Goal: Task Accomplishment & Management: Manage account settings

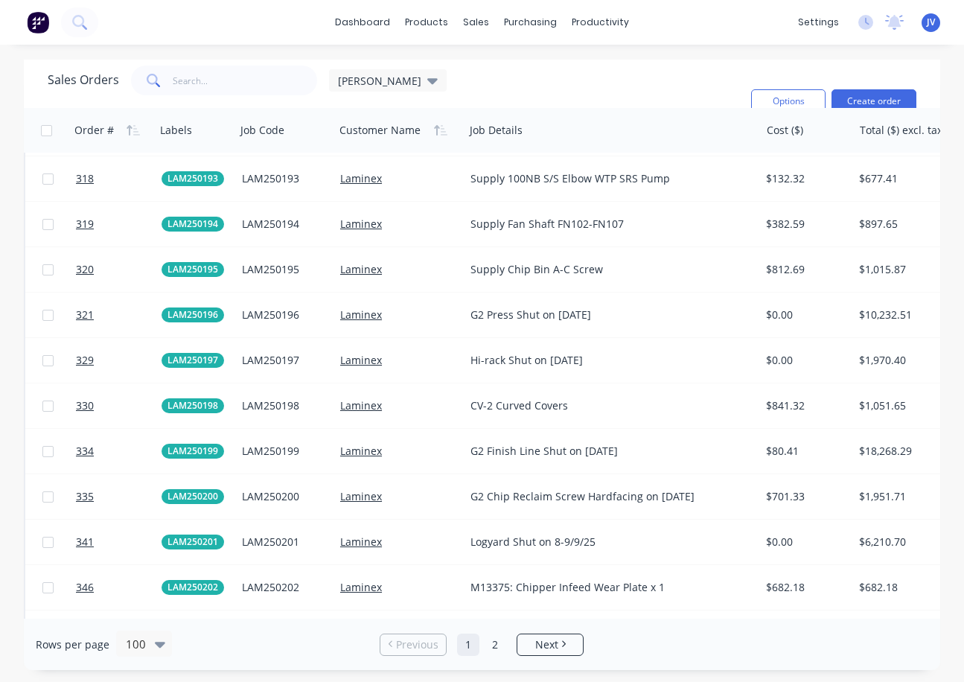
scroll to position [3722, 0]
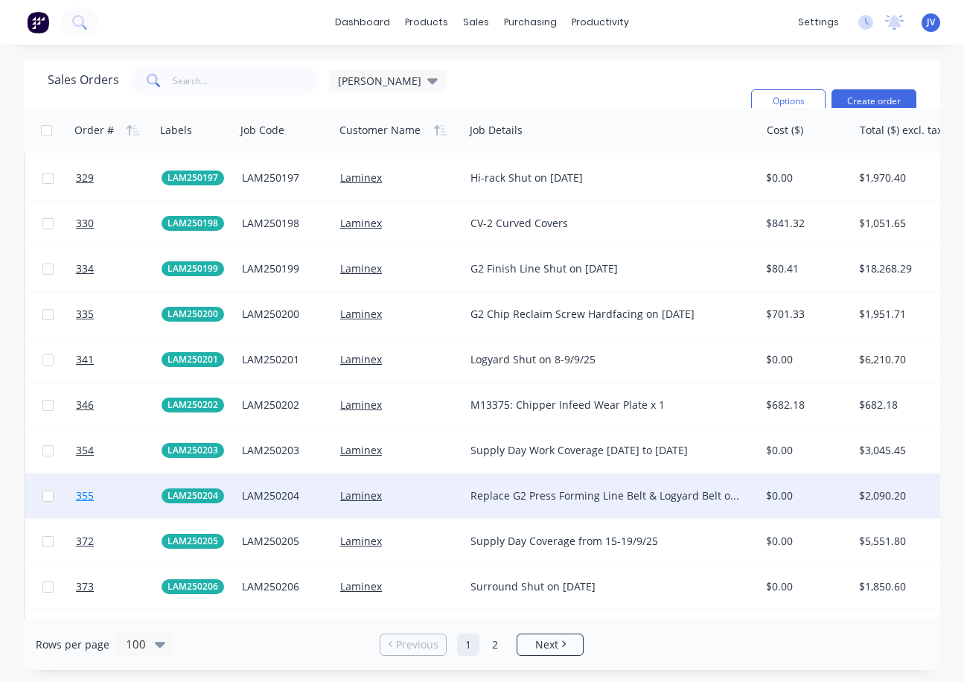
click at [80, 496] on span "355" at bounding box center [85, 495] width 18 height 15
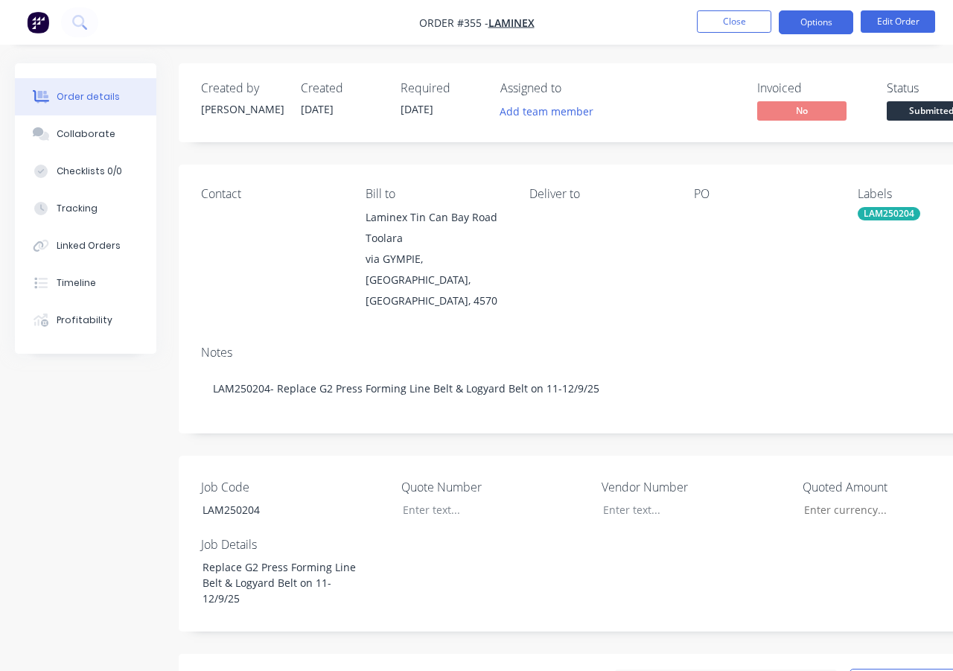
click at [815, 25] on button "Options" at bounding box center [816, 22] width 74 height 24
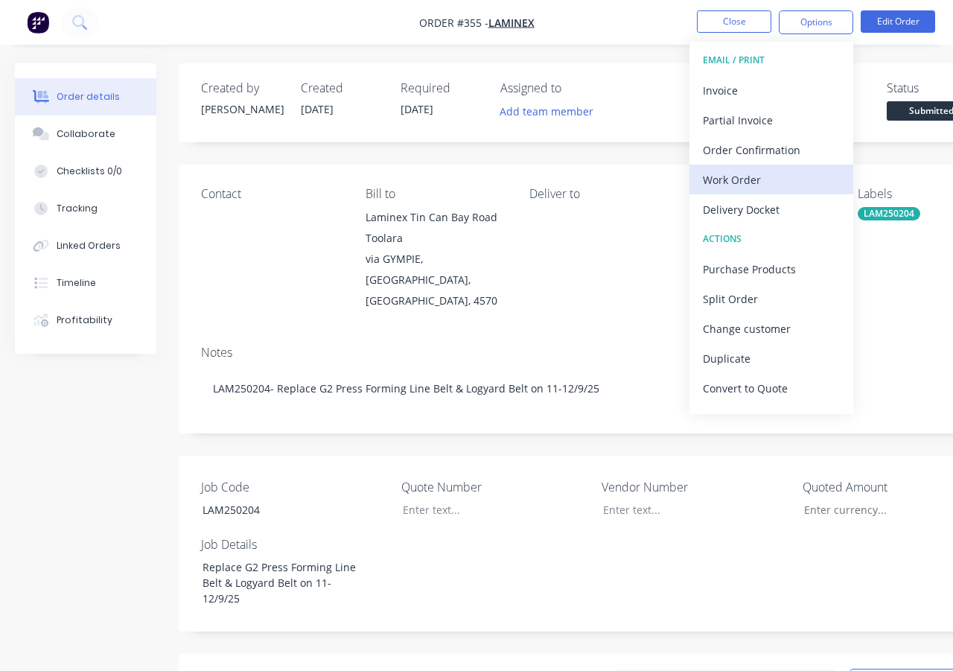
click at [739, 178] on div "Work Order" at bounding box center [771, 180] width 137 height 22
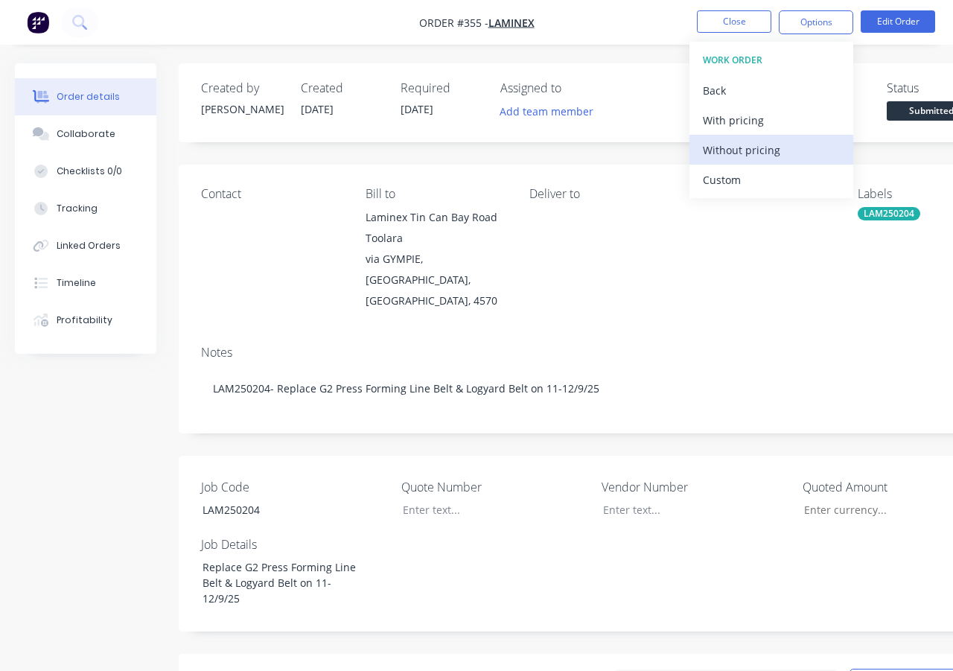
click at [757, 157] on div "Without pricing" at bounding box center [771, 150] width 137 height 22
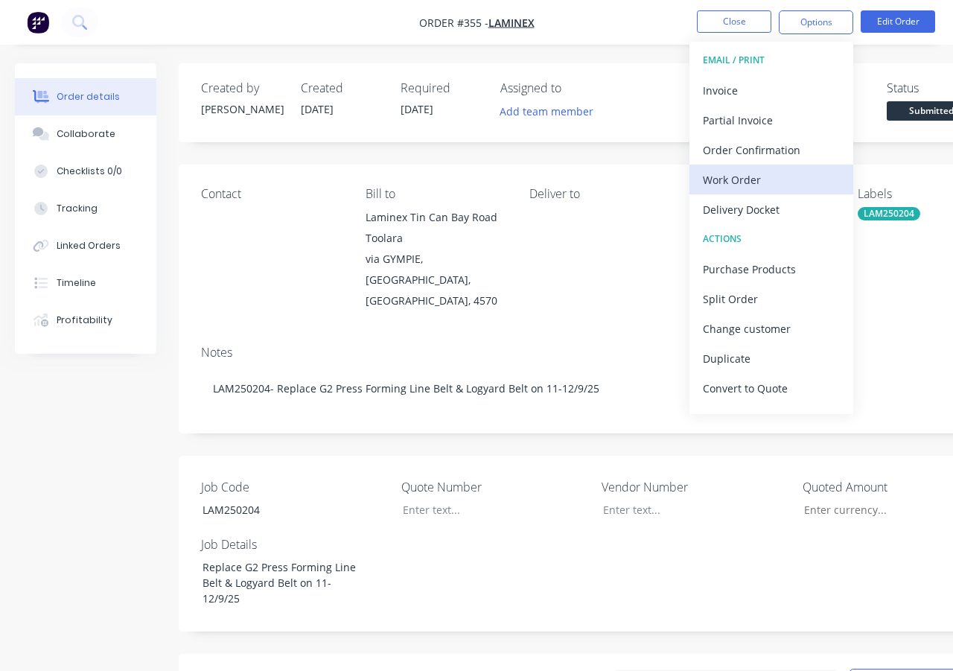
click at [739, 174] on div "Work Order" at bounding box center [771, 180] width 137 height 22
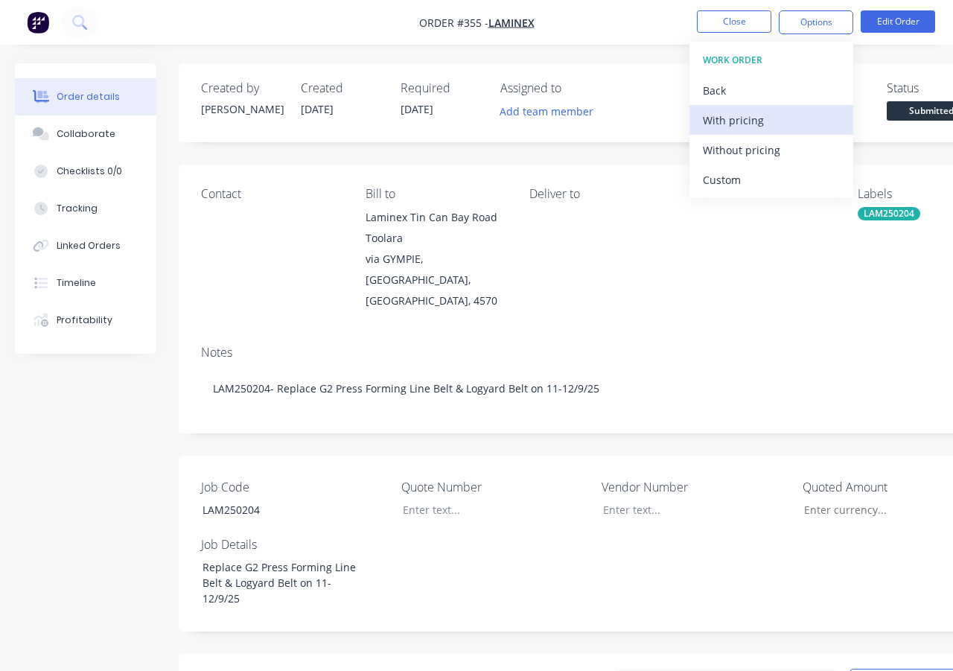
click at [758, 122] on div "With pricing" at bounding box center [771, 120] width 137 height 22
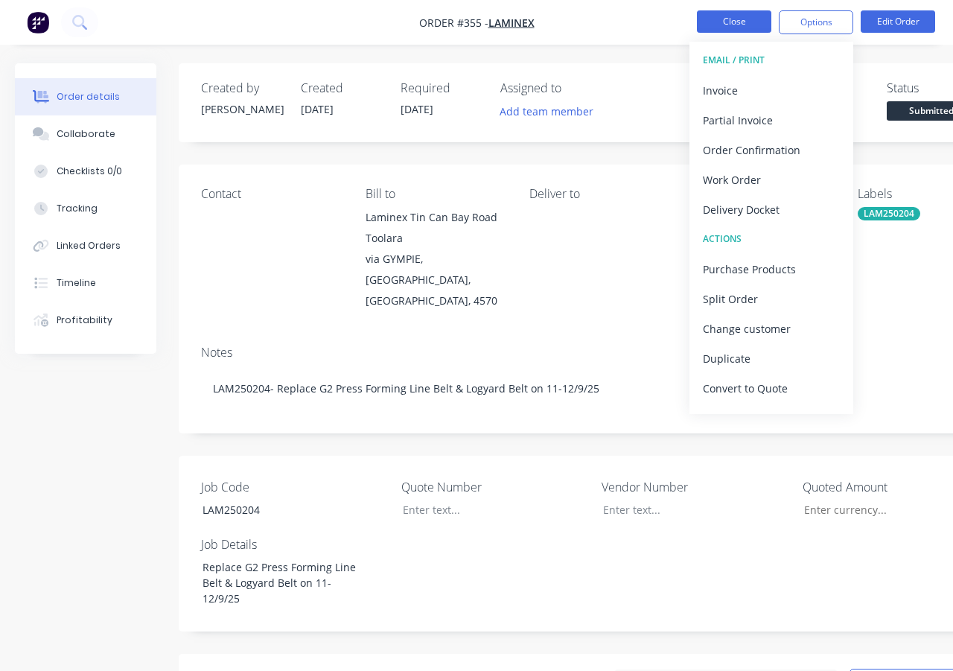
click at [714, 20] on button "Close" at bounding box center [734, 21] width 74 height 22
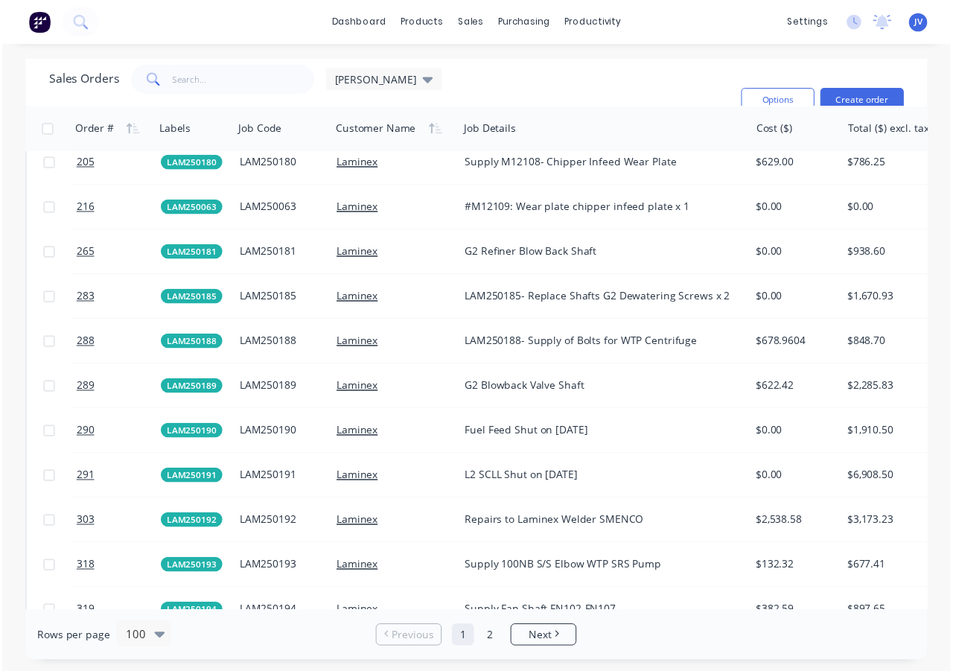
scroll to position [3201, 0]
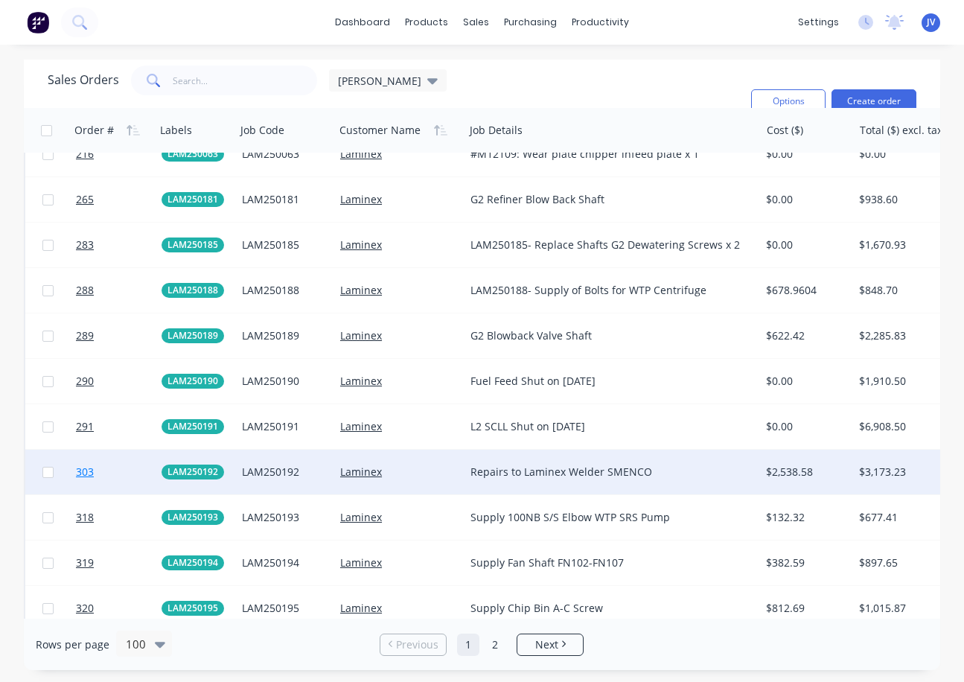
click at [88, 473] on span "303" at bounding box center [85, 472] width 18 height 15
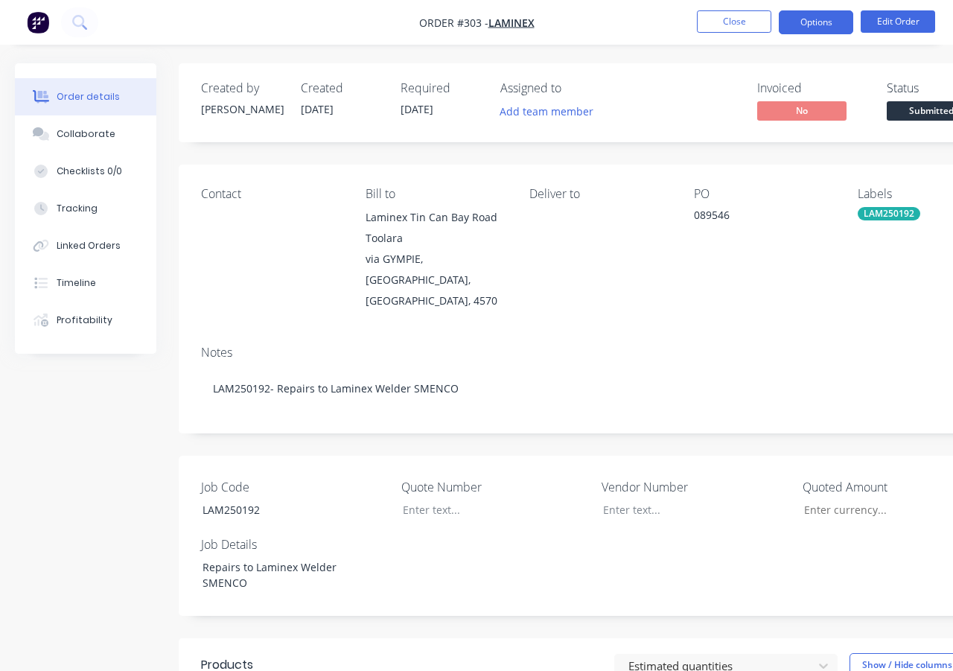
click at [825, 22] on button "Options" at bounding box center [816, 22] width 74 height 24
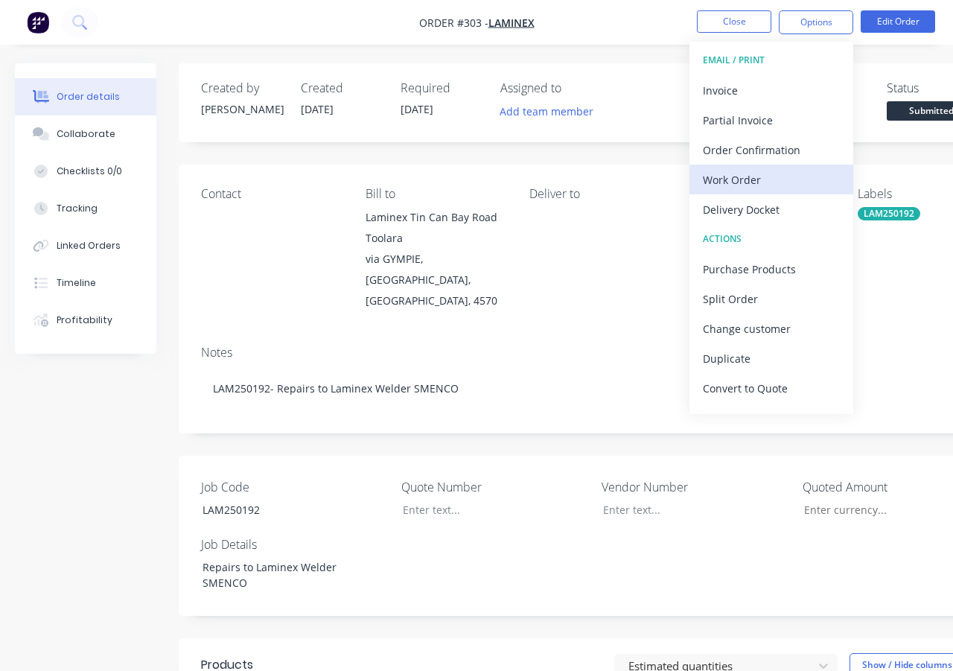
click at [738, 177] on div "Work Order" at bounding box center [771, 180] width 137 height 22
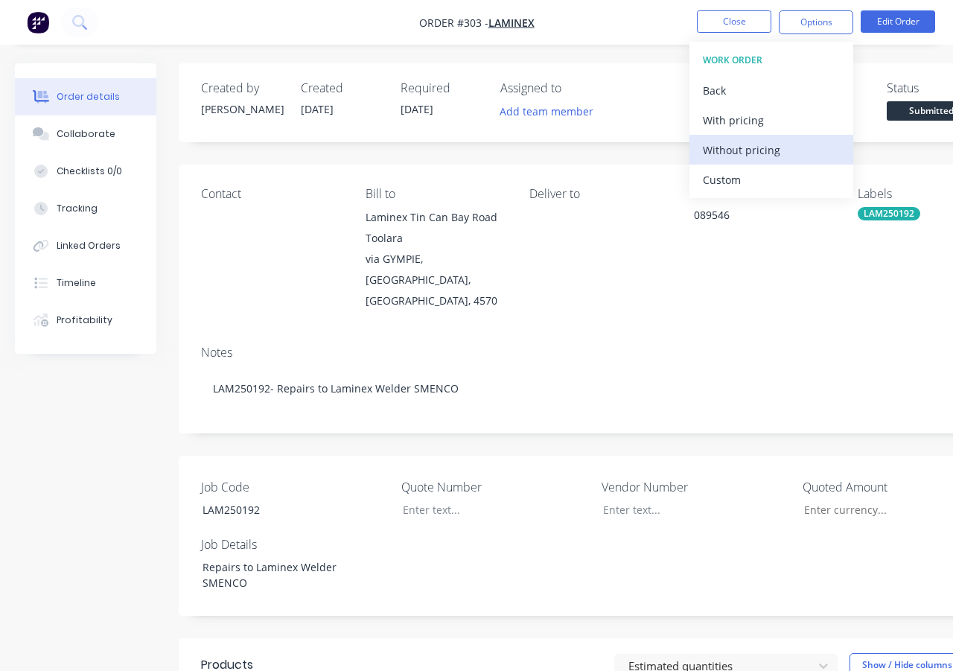
click at [748, 150] on div "Without pricing" at bounding box center [771, 150] width 137 height 22
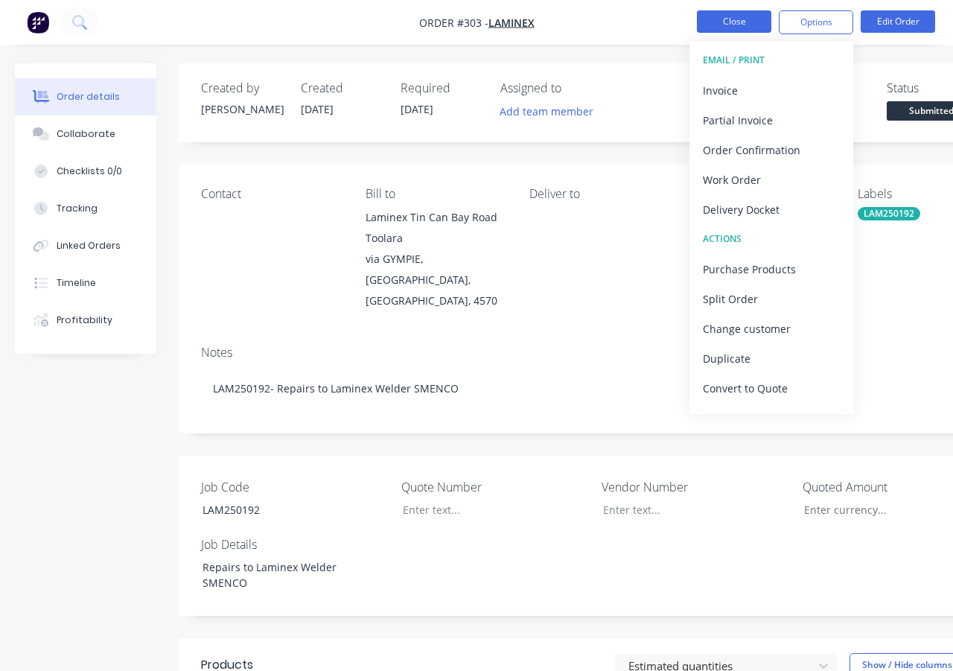
click at [738, 24] on button "Close" at bounding box center [734, 21] width 74 height 22
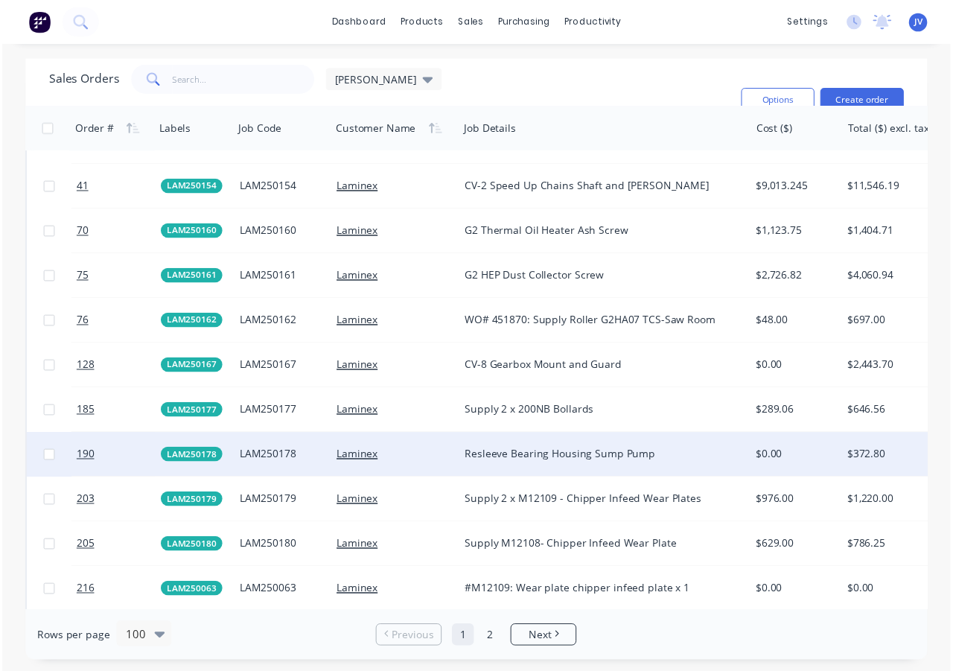
scroll to position [2755, 0]
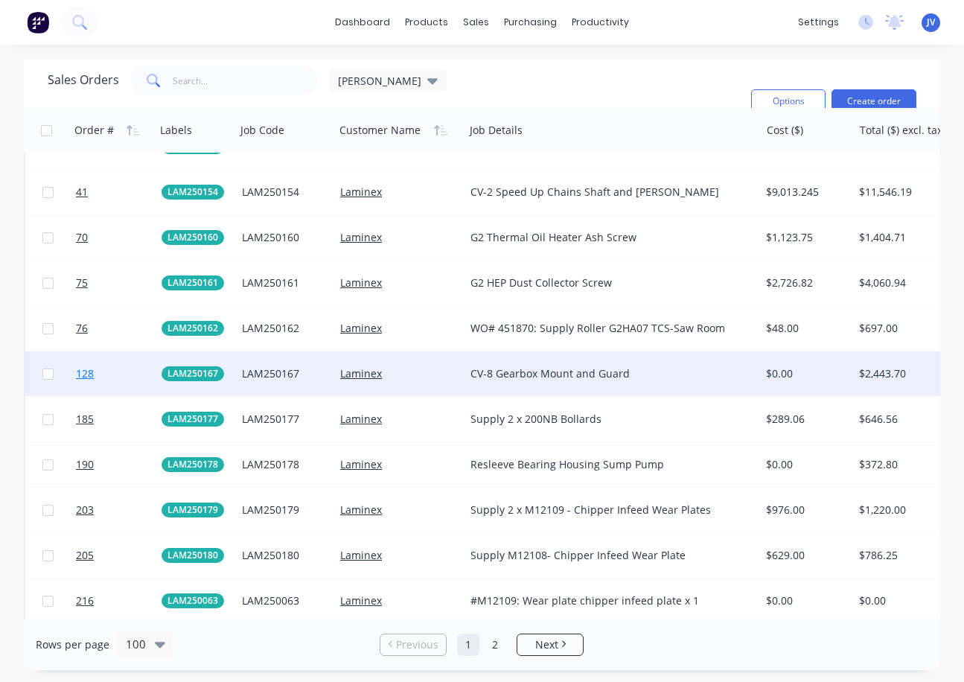
click at [80, 372] on span "128" at bounding box center [85, 373] width 18 height 15
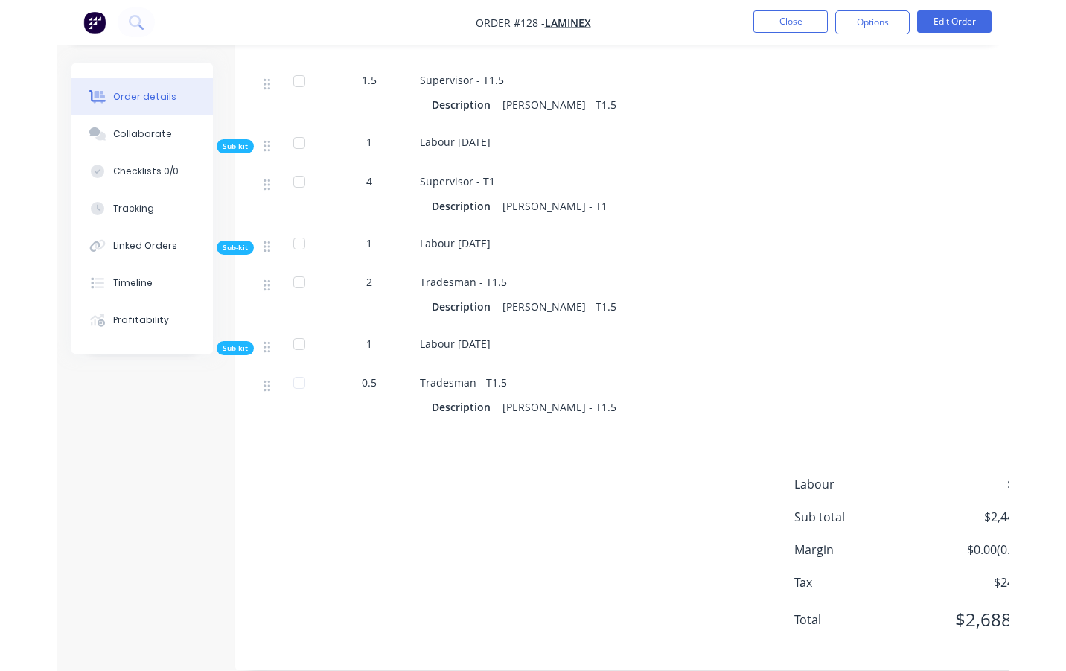
scroll to position [952, 0]
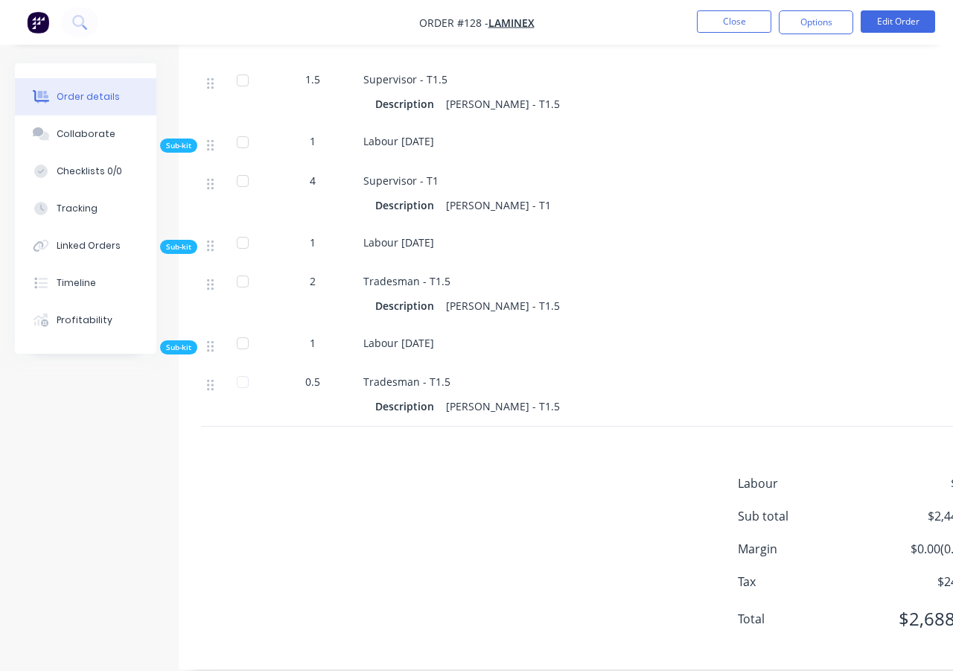
click at [874, 339] on div "Labour [DATE]" at bounding box center [617, 345] width 521 height 39
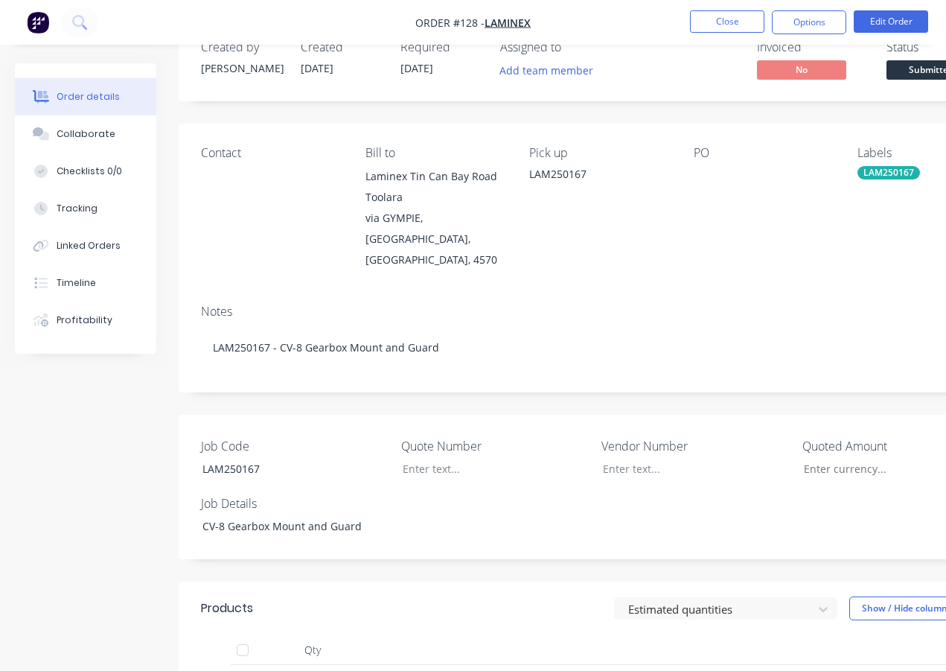
scroll to position [27, 0]
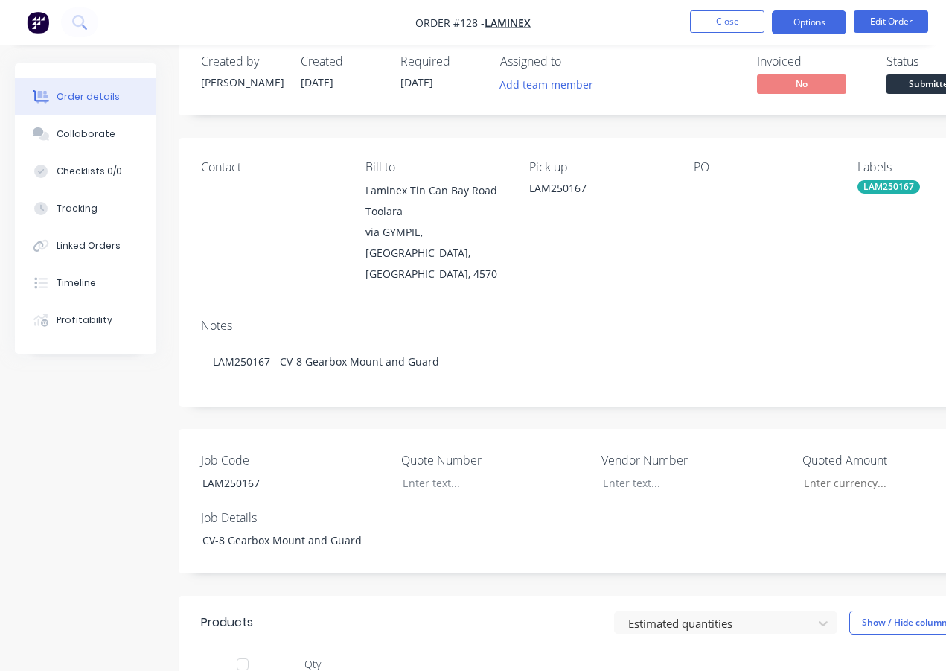
click at [808, 22] on button "Options" at bounding box center [809, 22] width 74 height 24
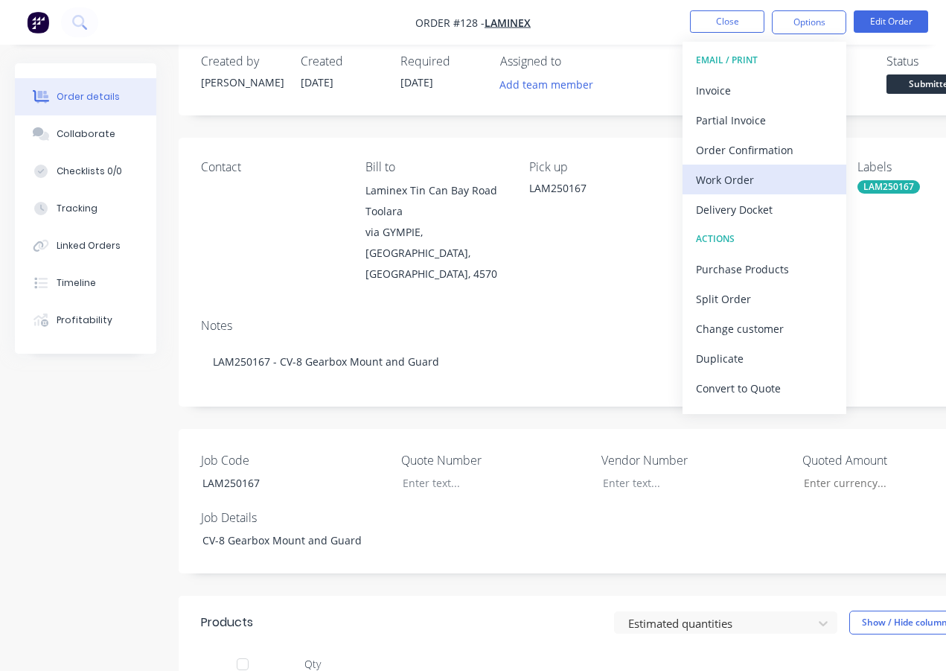
click at [739, 179] on div "Work Order" at bounding box center [764, 180] width 137 height 22
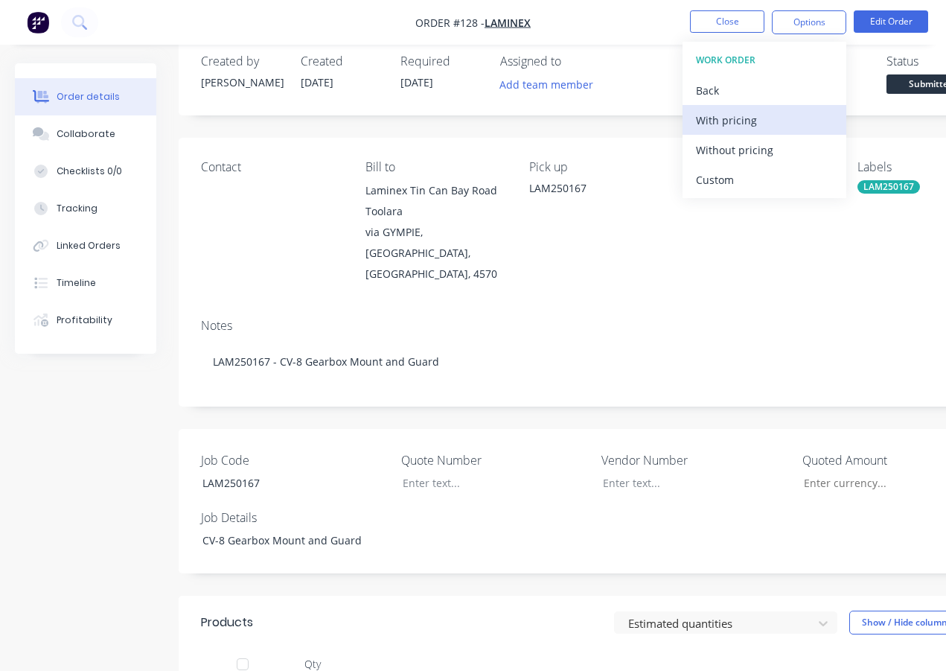
click at [744, 124] on div "With pricing" at bounding box center [764, 120] width 137 height 22
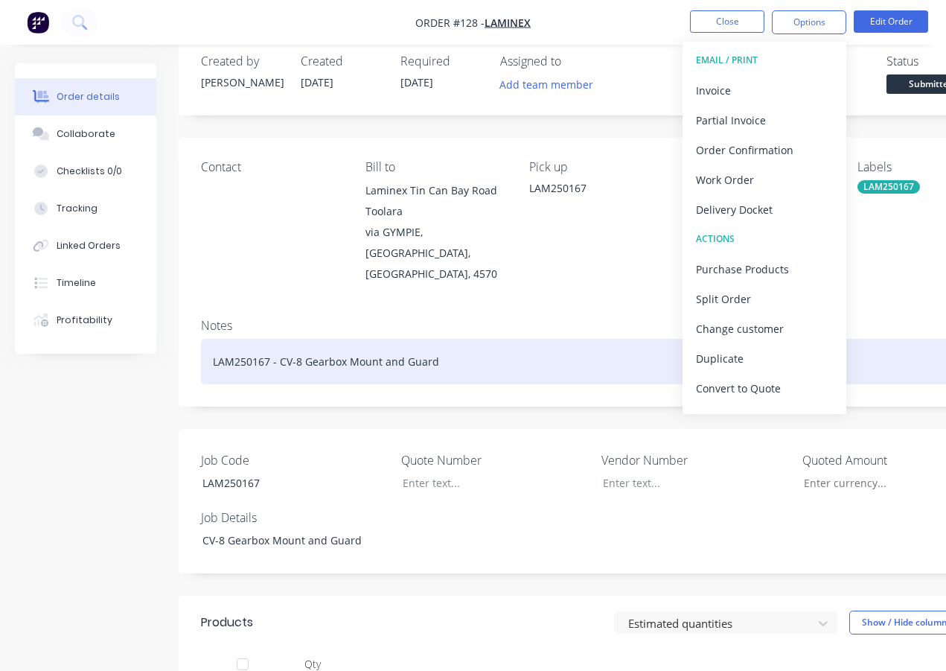
click at [586, 343] on div "LAM250167 - CV-8 Gearbox Mount and Guard" at bounding box center [599, 361] width 797 height 45
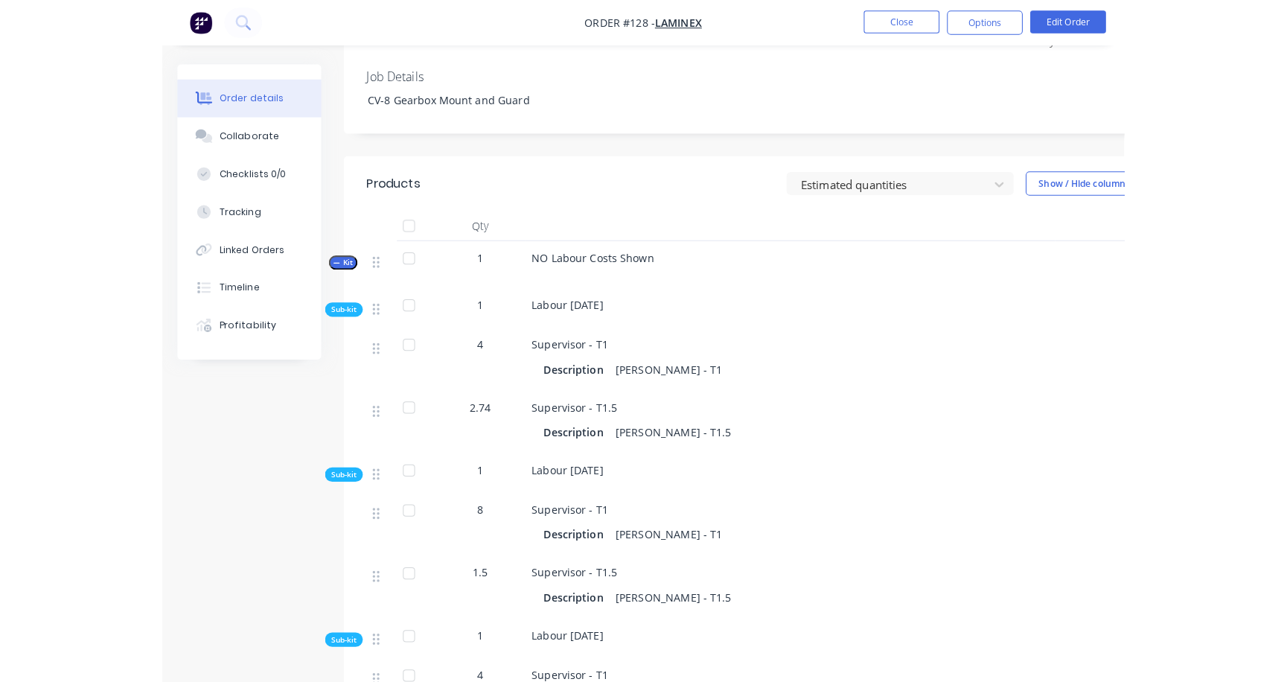
scroll to position [473, 0]
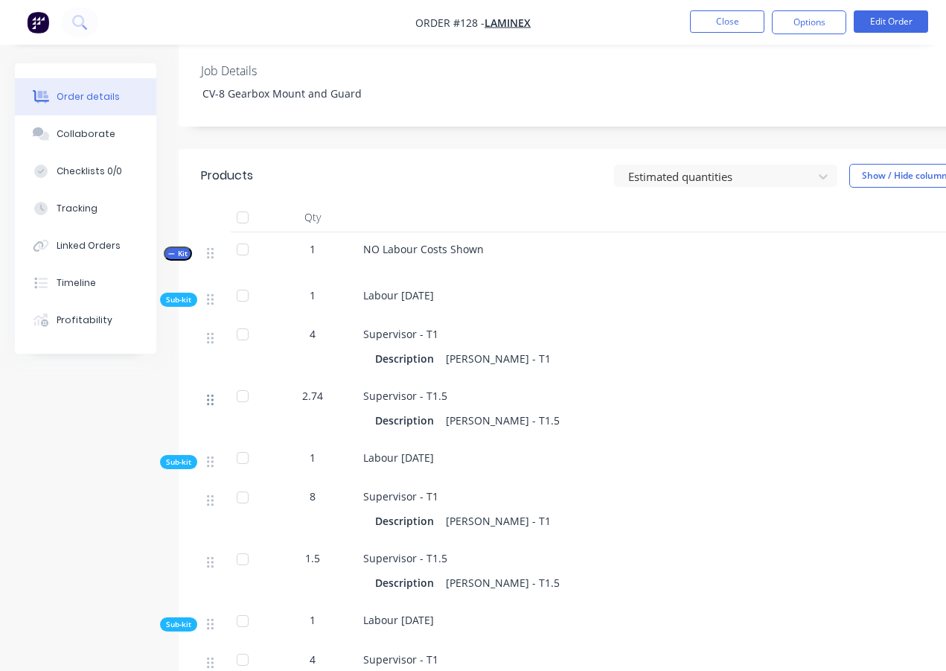
click at [213, 394] on icon at bounding box center [210, 399] width 7 height 11
click at [313, 388] on span "2.74" at bounding box center [312, 396] width 21 height 16
click at [340, 388] on div "2.74" at bounding box center [312, 396] width 77 height 16
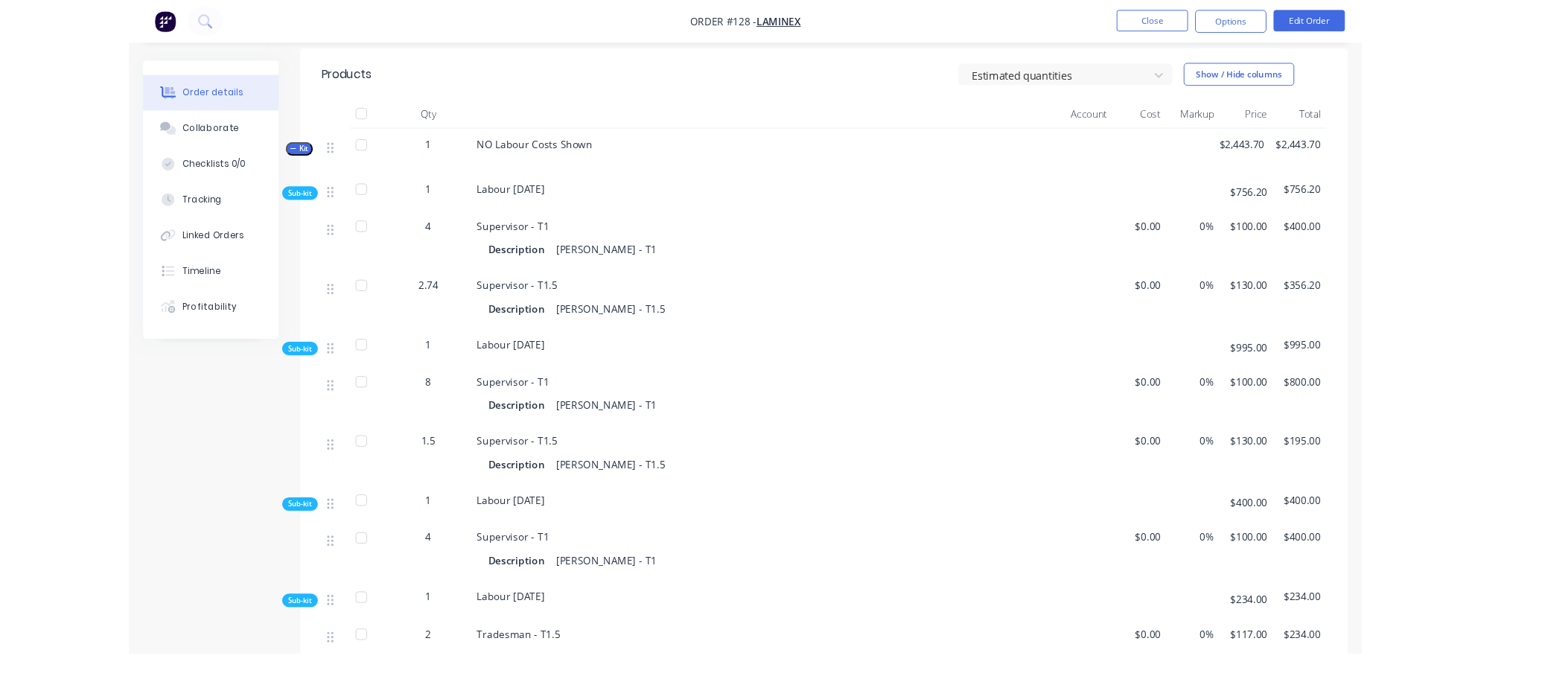
scroll to position [459, 0]
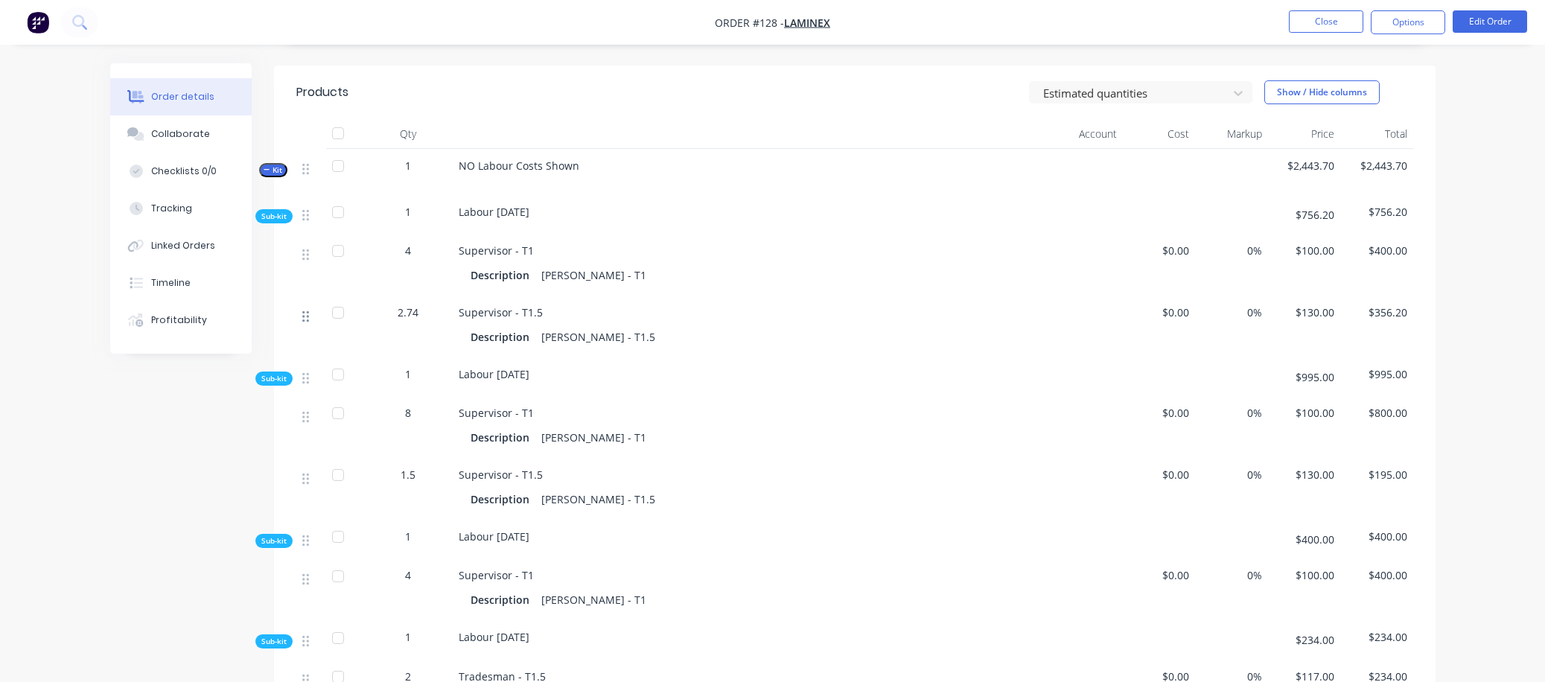
click at [308, 310] on icon at bounding box center [305, 316] width 7 height 13
click at [406, 304] on span "2.74" at bounding box center [408, 312] width 21 height 16
drag, startPoint x: 406, startPoint y: 295, endPoint x: 568, endPoint y: 303, distance: 161.8
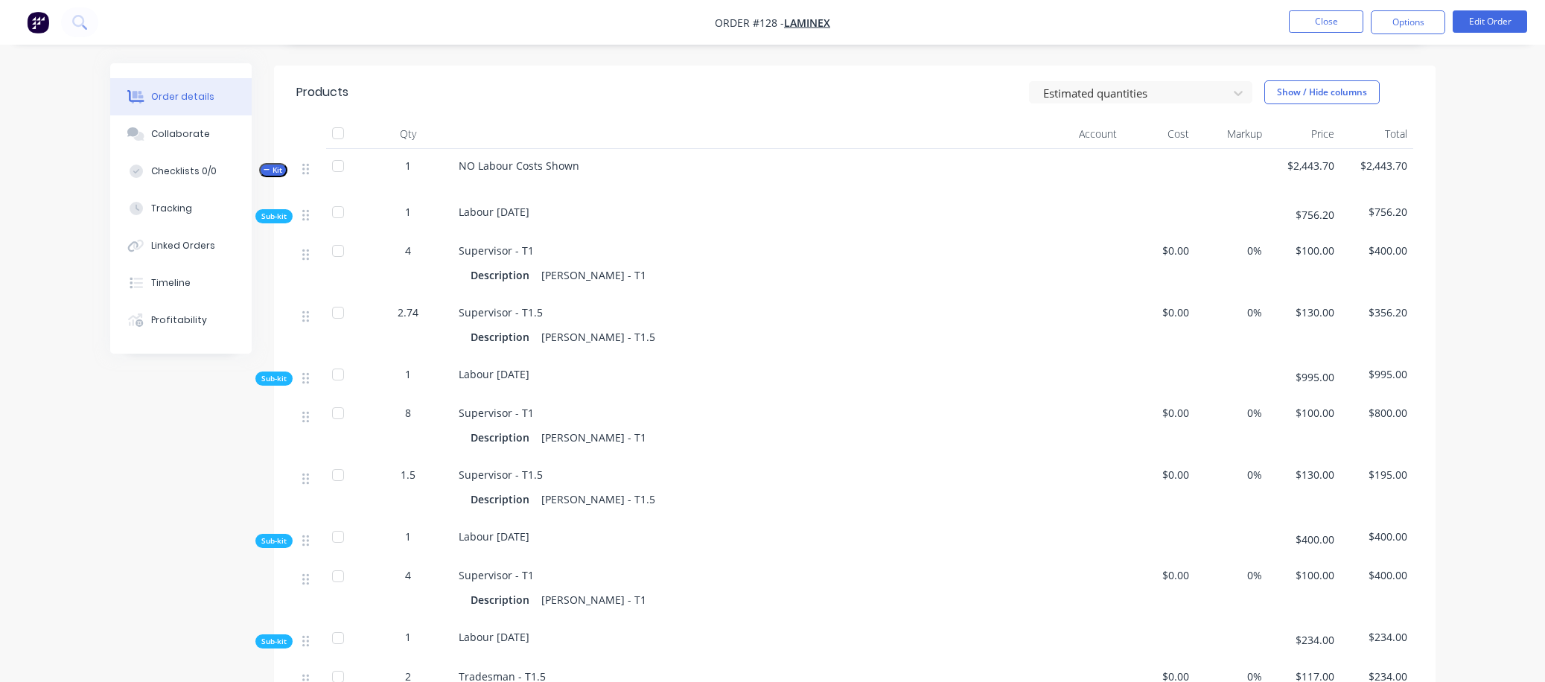
click at [568, 304] on div "Supervisor - T1.5" at bounding box center [713, 312] width 509 height 16
click at [421, 304] on div "2.74" at bounding box center [407, 312] width 77 height 16
click at [415, 304] on span "2.74" at bounding box center [408, 312] width 21 height 16
click at [759, 264] on div "Description [PERSON_NAME] - T1" at bounding box center [713, 275] width 485 height 22
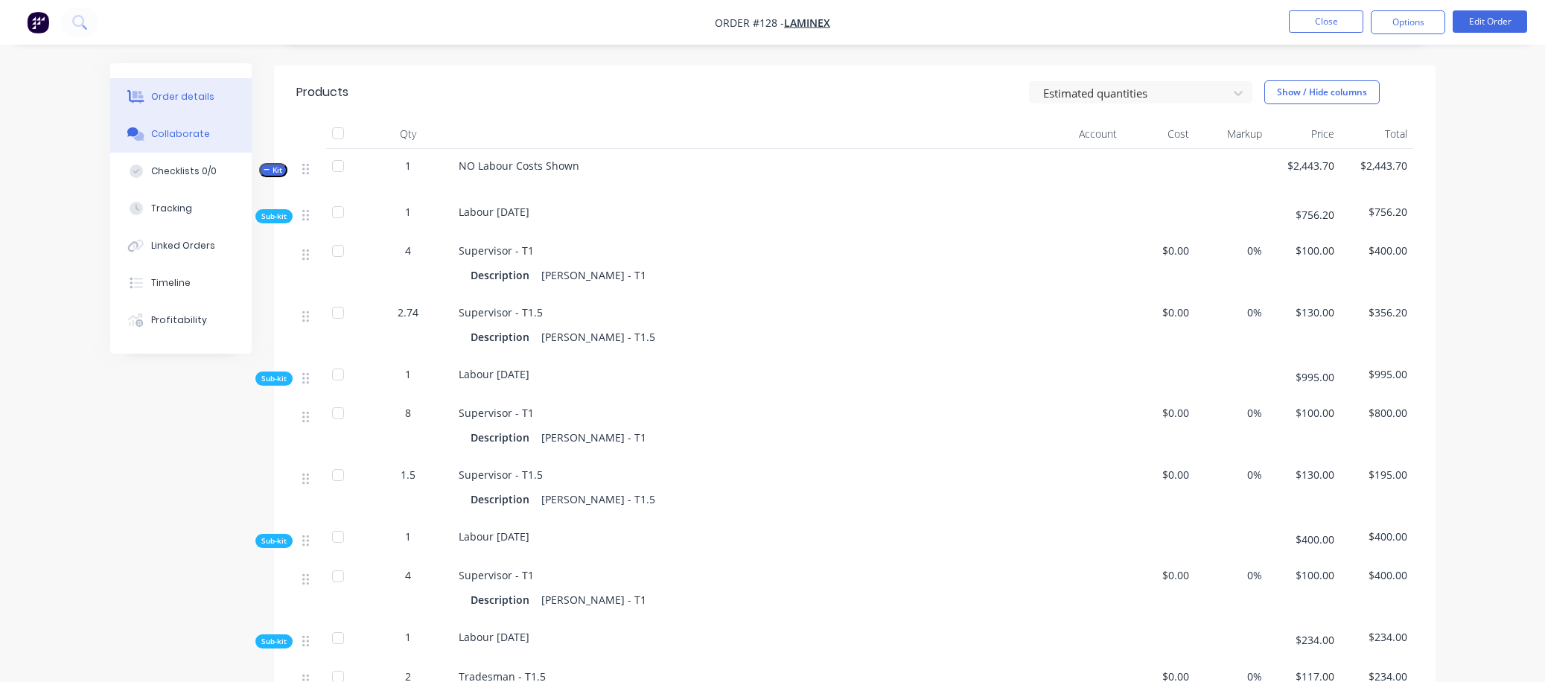
click at [173, 129] on div "Collaborate" at bounding box center [180, 133] width 59 height 13
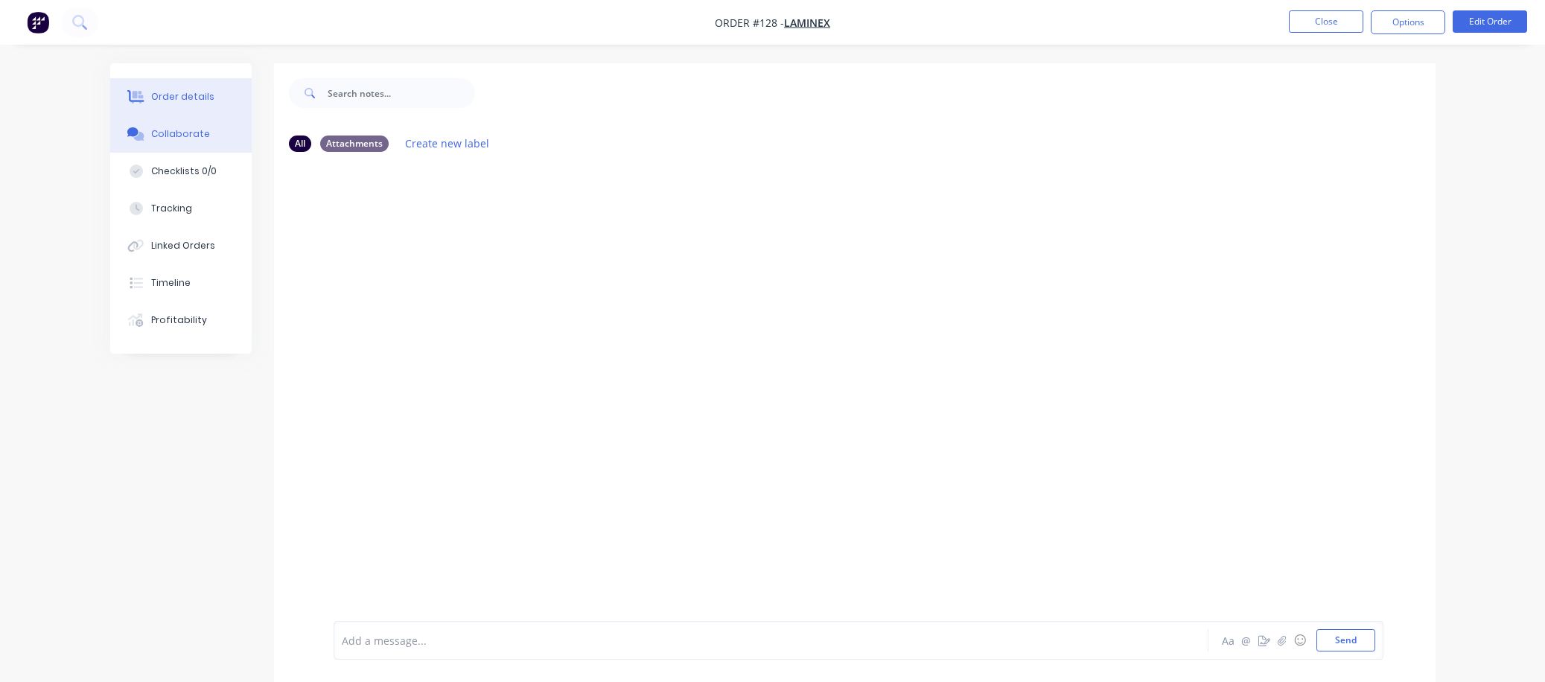
click at [169, 95] on div "Order details" at bounding box center [182, 96] width 63 height 13
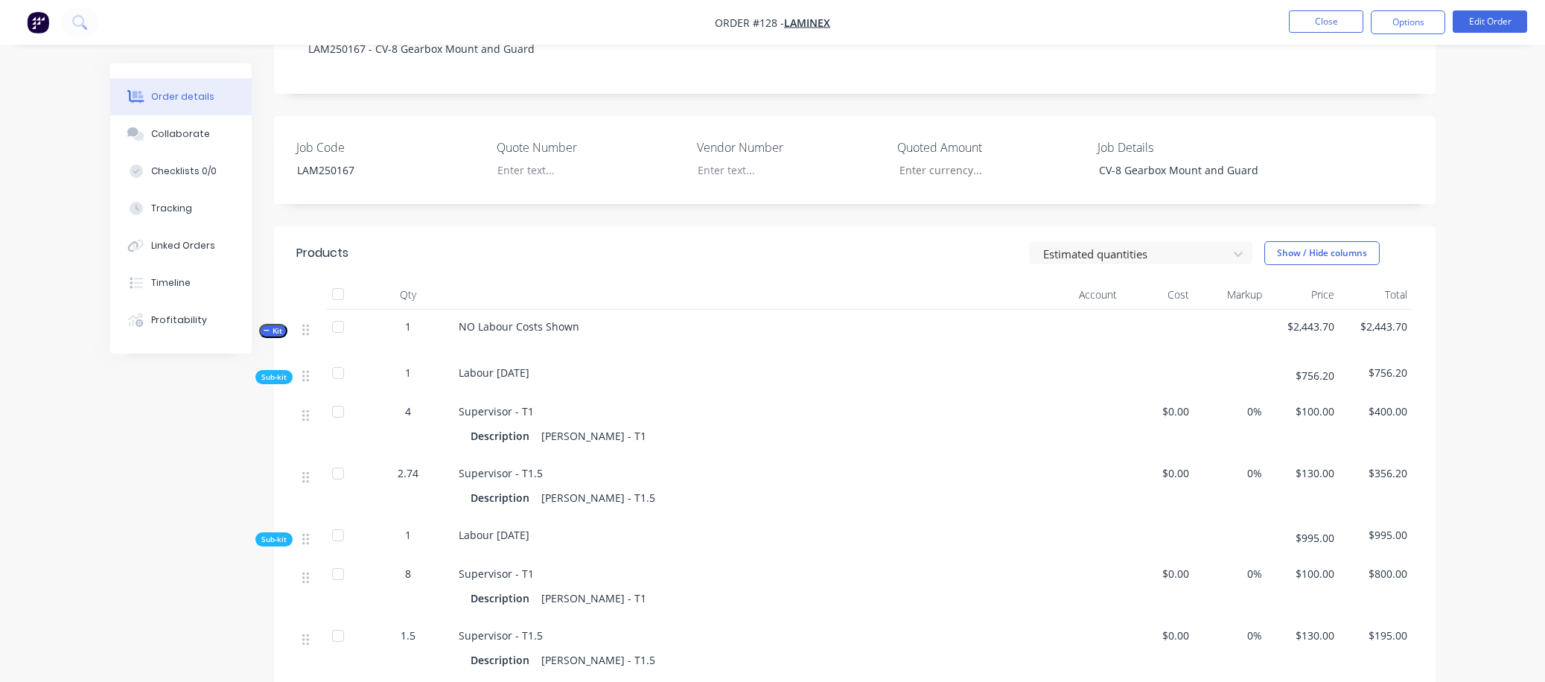
scroll to position [521, 0]
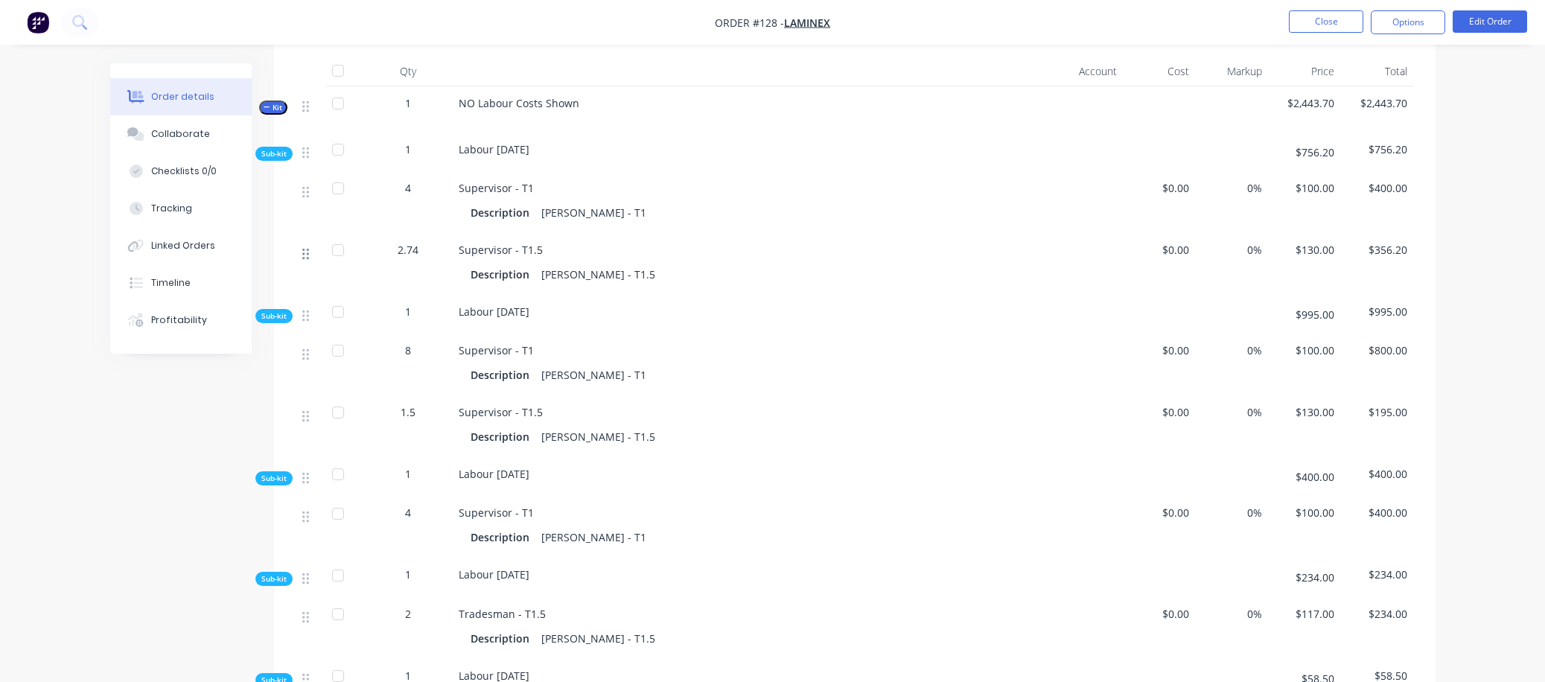
click at [304, 247] on icon at bounding box center [305, 253] width 7 height 13
click at [306, 247] on icon at bounding box center [305, 253] width 7 height 13
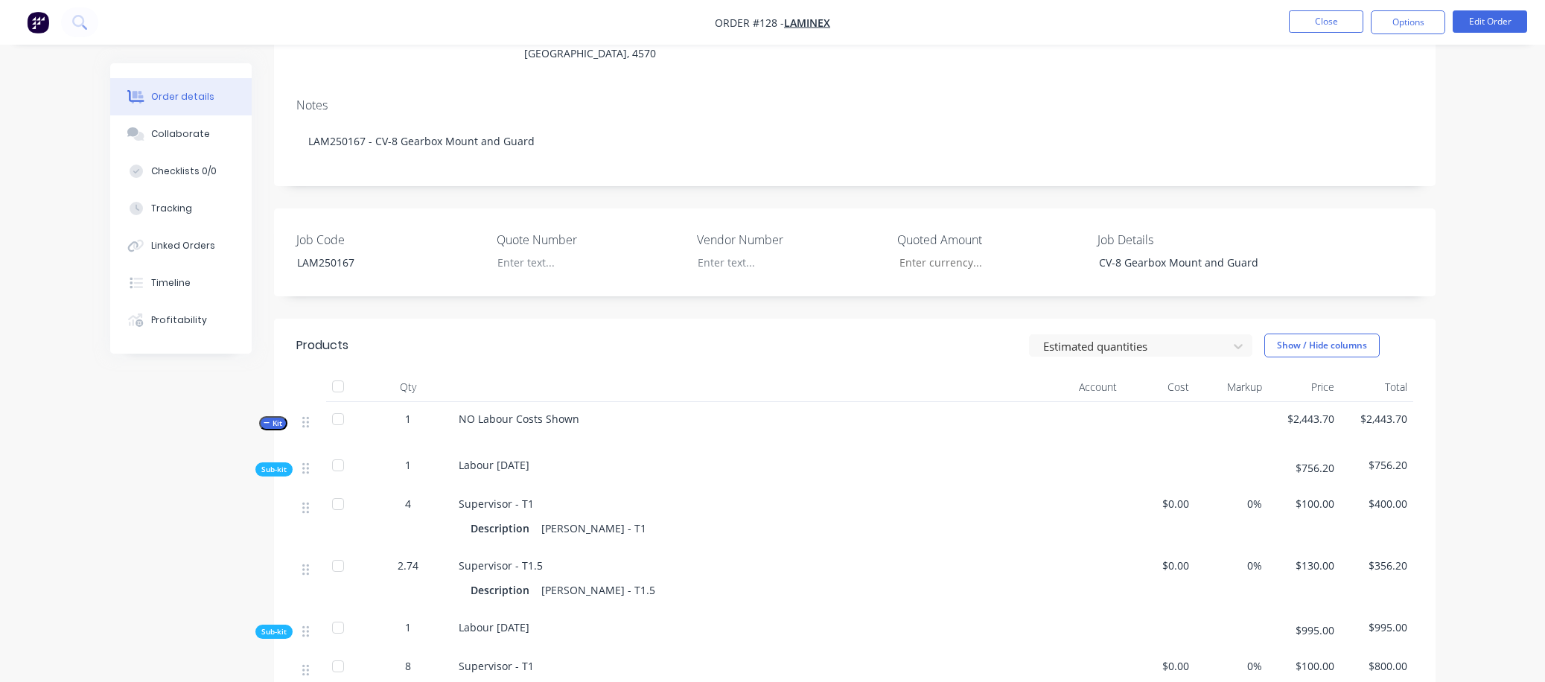
scroll to position [0, 0]
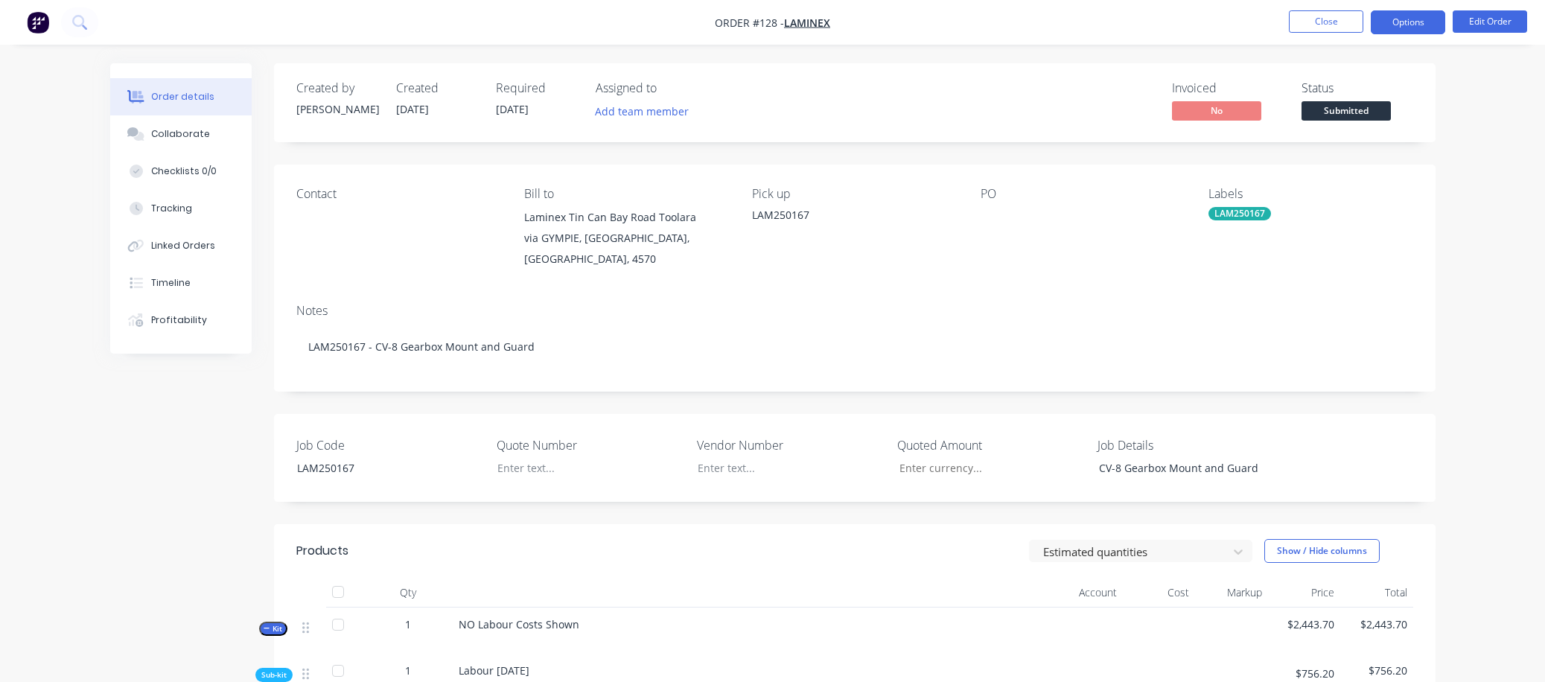
click at [963, 22] on button "Options" at bounding box center [1408, 22] width 74 height 24
click at [963, 19] on button "Edit Order" at bounding box center [1489, 21] width 74 height 22
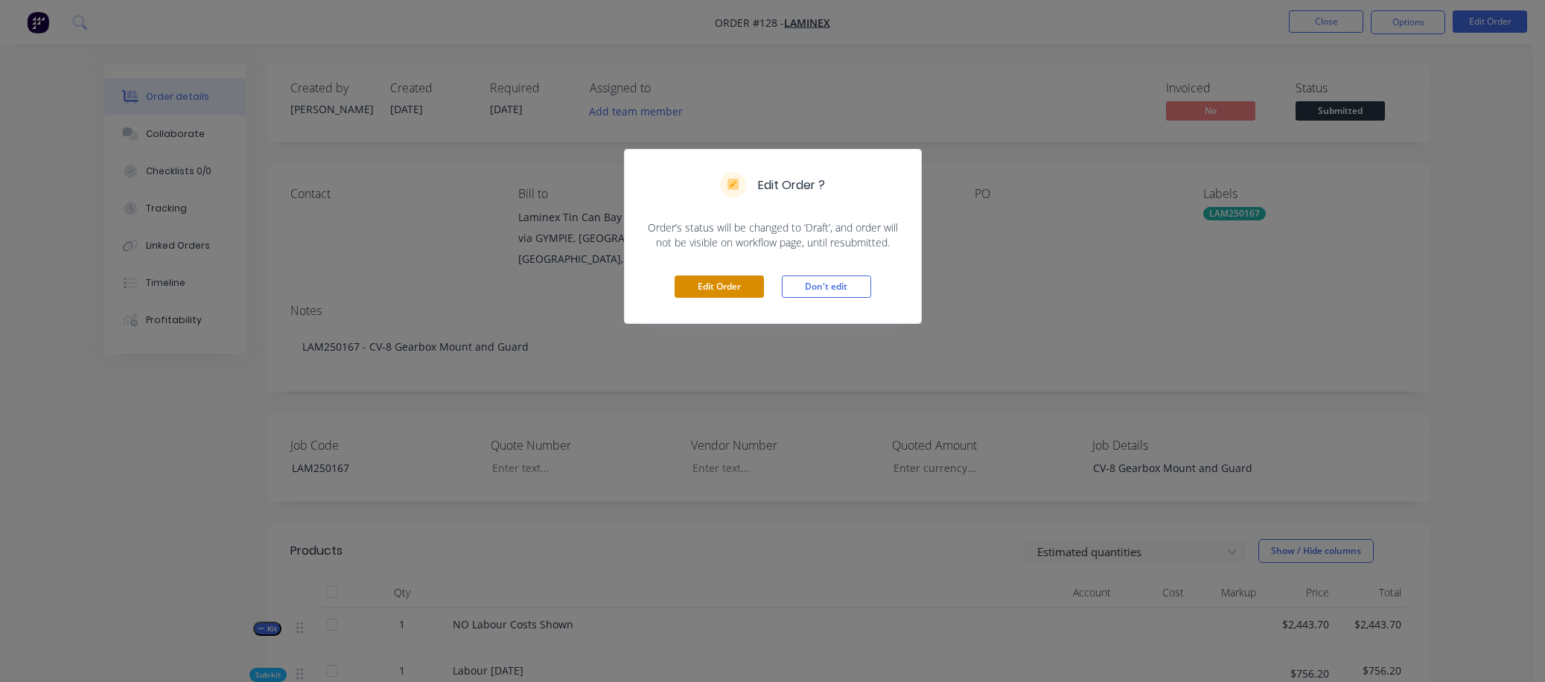
click at [720, 286] on button "Edit Order" at bounding box center [719, 286] width 89 height 22
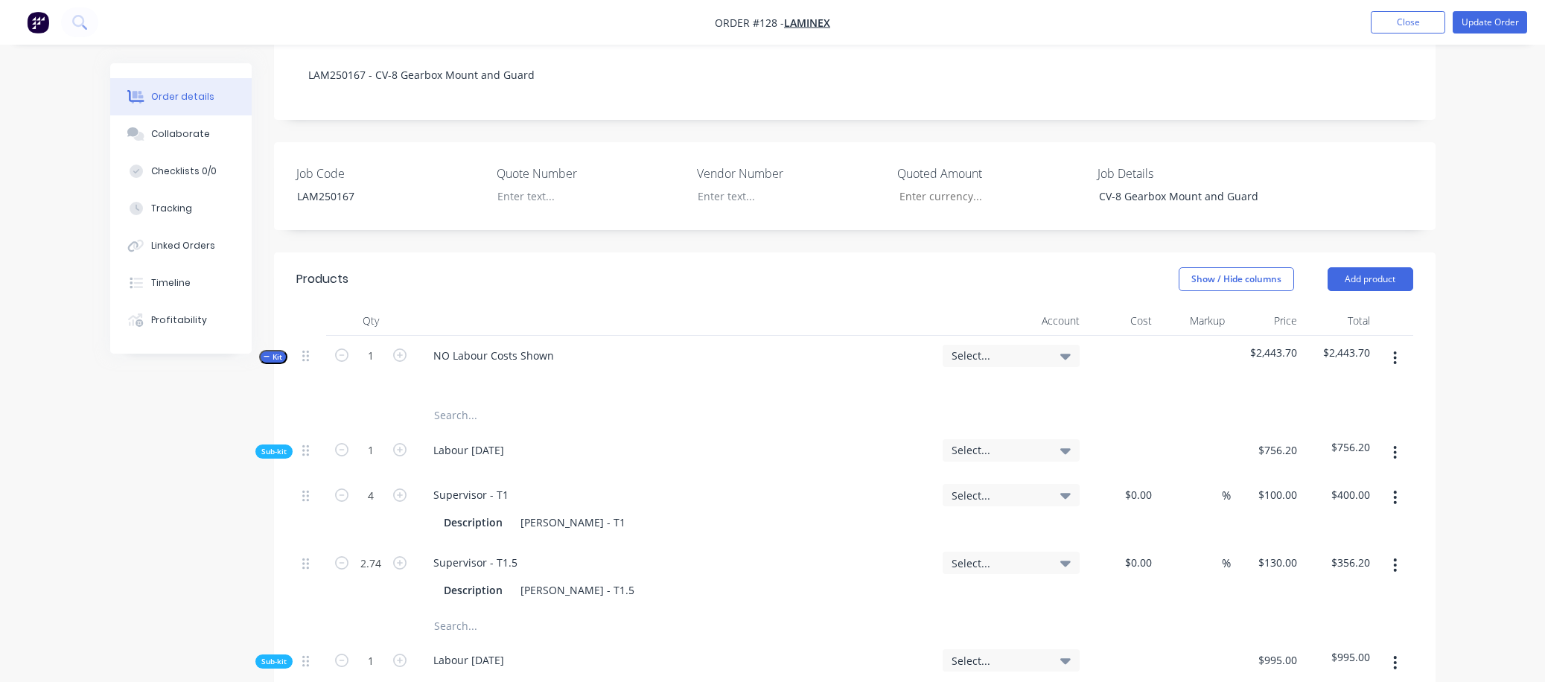
scroll to position [372, 0]
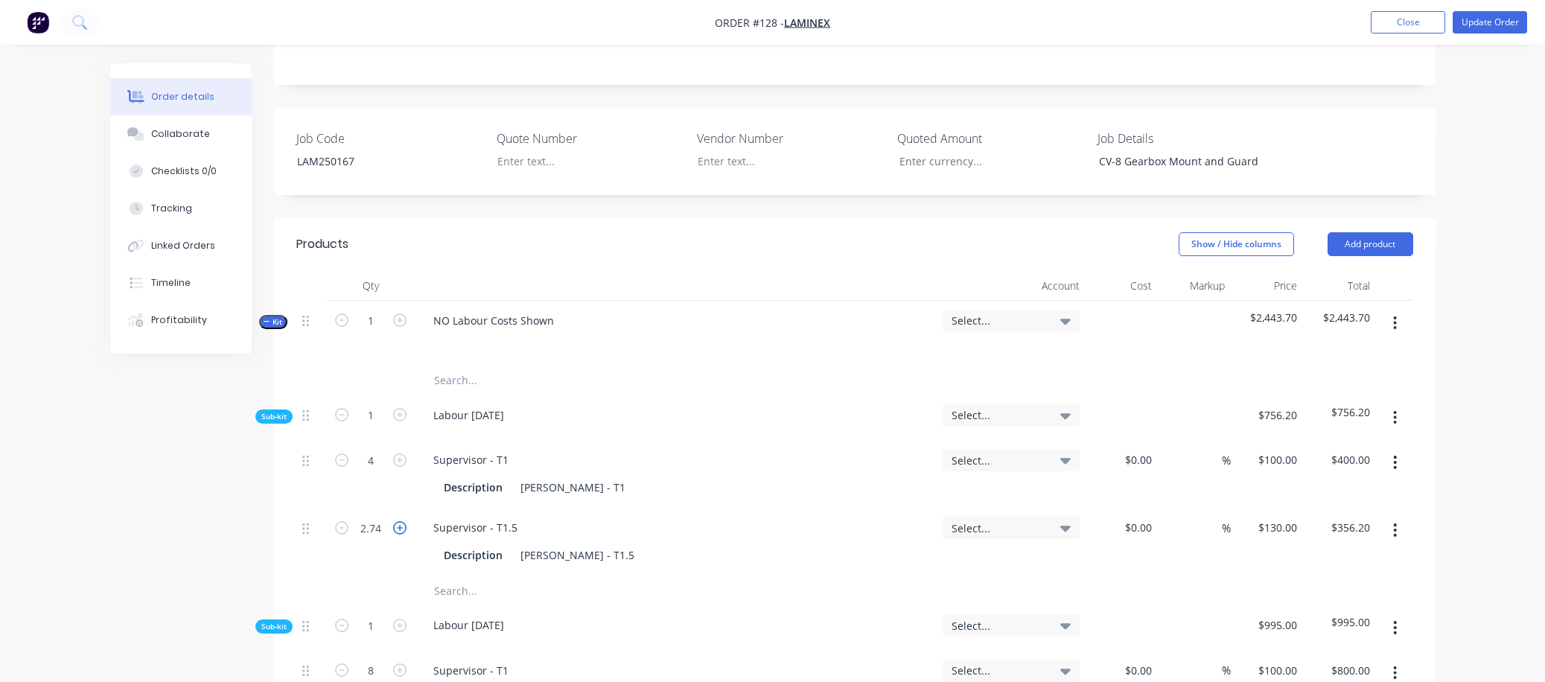
click at [398, 521] on icon "button" at bounding box center [399, 527] width 13 height 13
type input "3.74"
type input "$486.20"
click at [339, 521] on icon "button" at bounding box center [341, 527] width 13 height 13
type input "2.74"
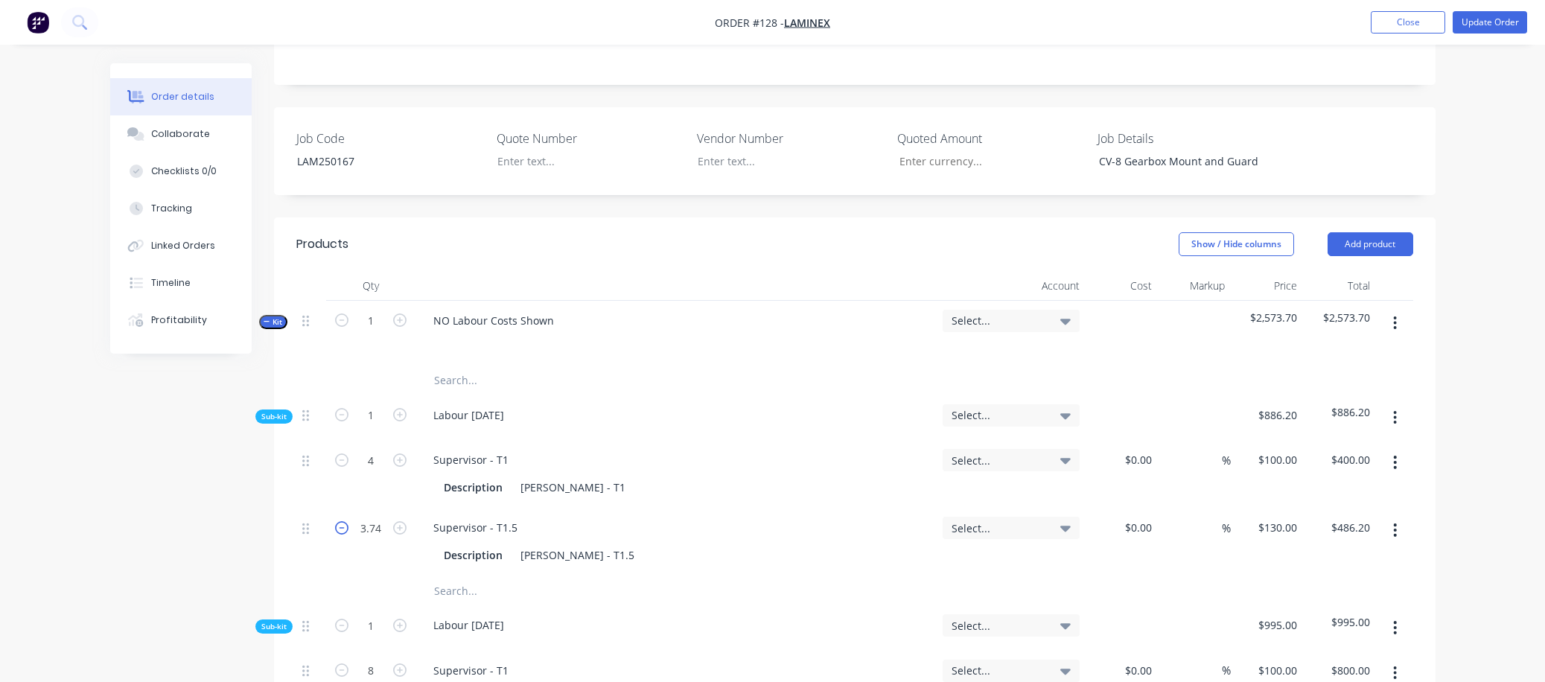
type input "$356.20"
click at [386, 517] on input "2.74" at bounding box center [370, 528] width 39 height 22
type input "2.75"
type input "$357.50"
click at [963, 22] on button "Update Order" at bounding box center [1489, 22] width 74 height 22
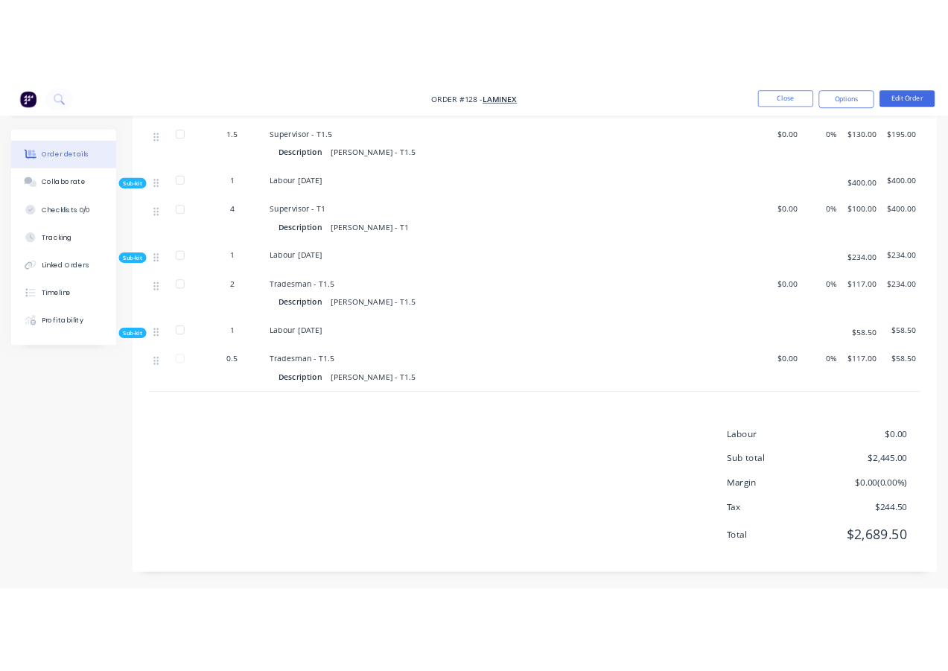
scroll to position [920, 0]
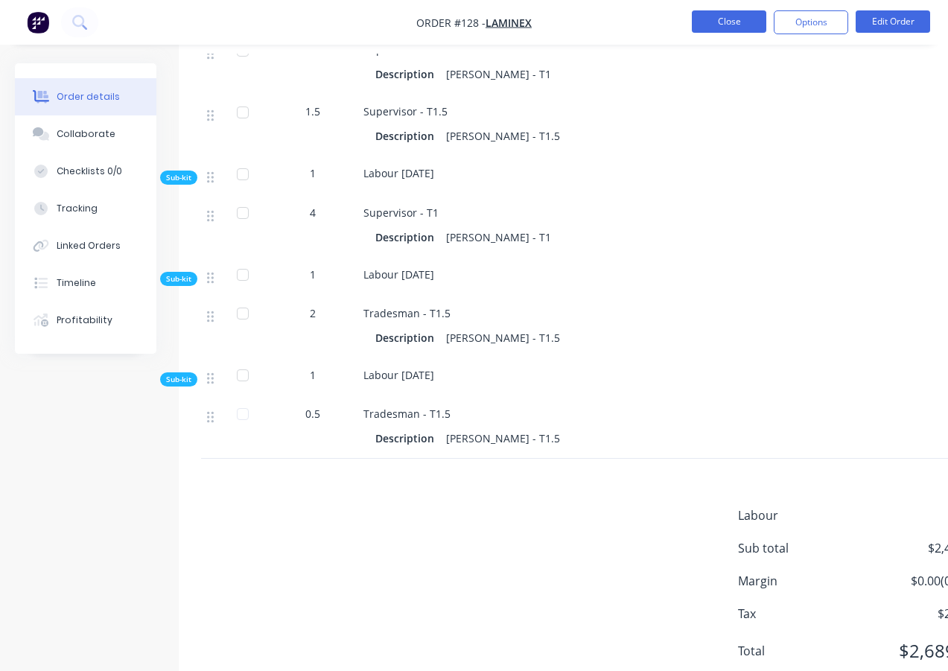
click at [756, 26] on button "Close" at bounding box center [729, 21] width 74 height 22
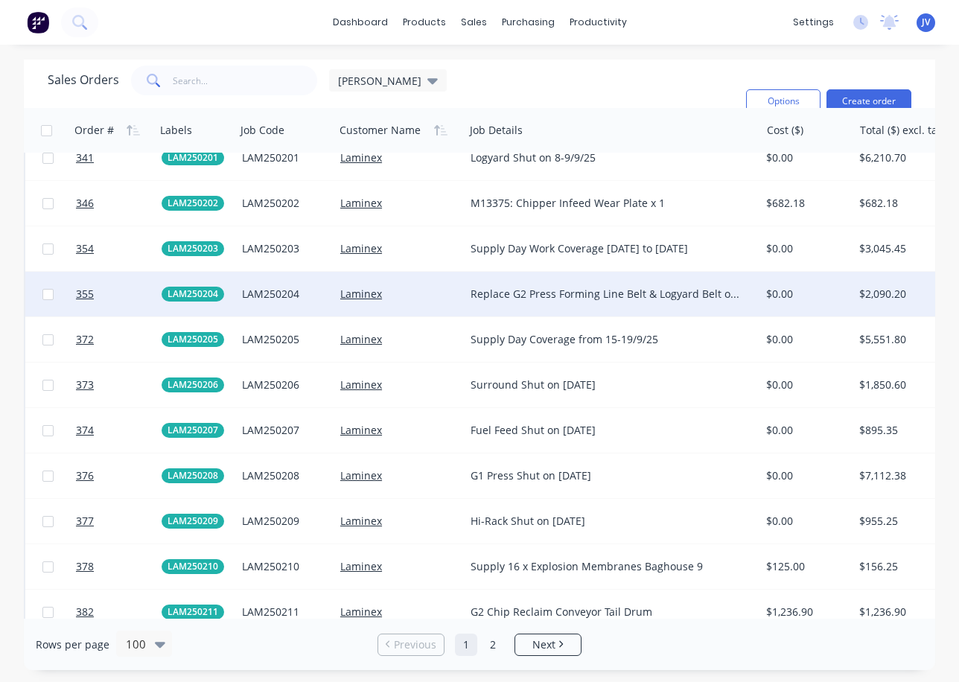
scroll to position [3946, 0]
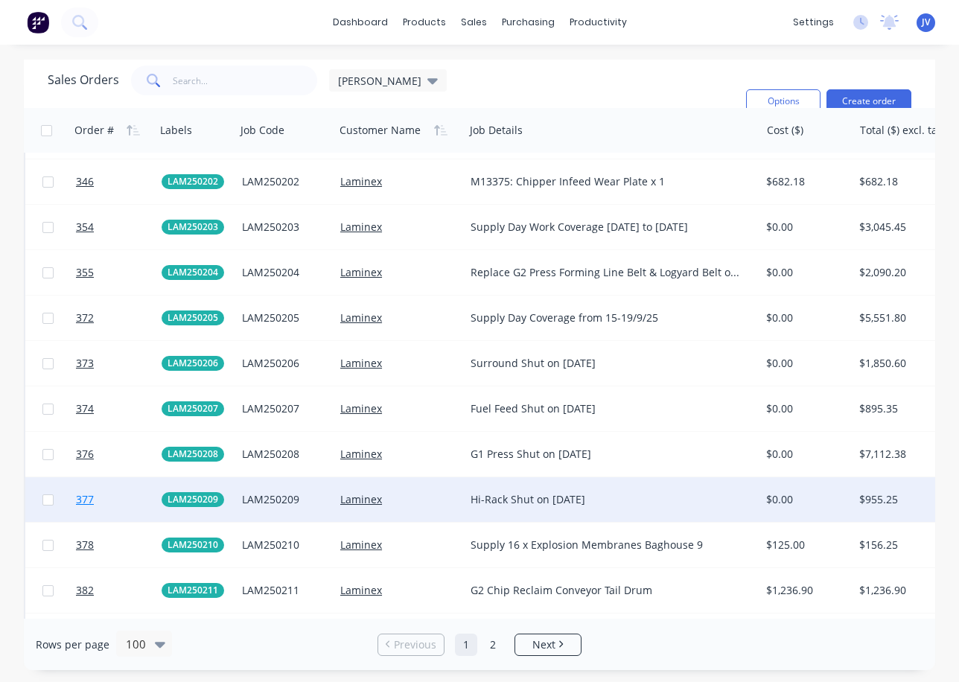
click at [86, 500] on span "377" at bounding box center [85, 499] width 18 height 15
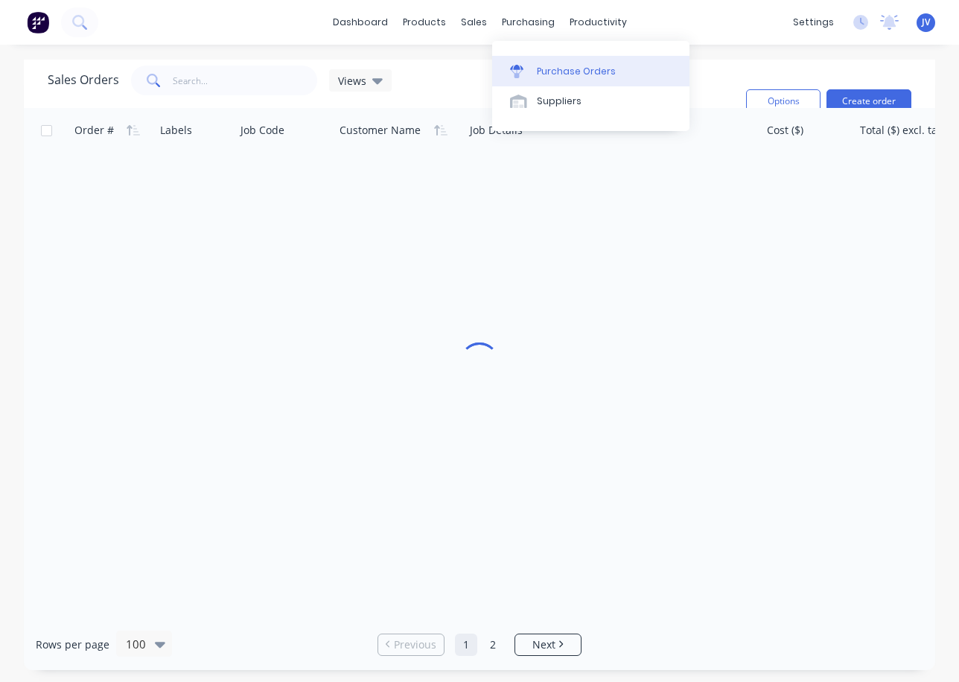
click at [548, 74] on div "Purchase Orders" at bounding box center [576, 71] width 79 height 13
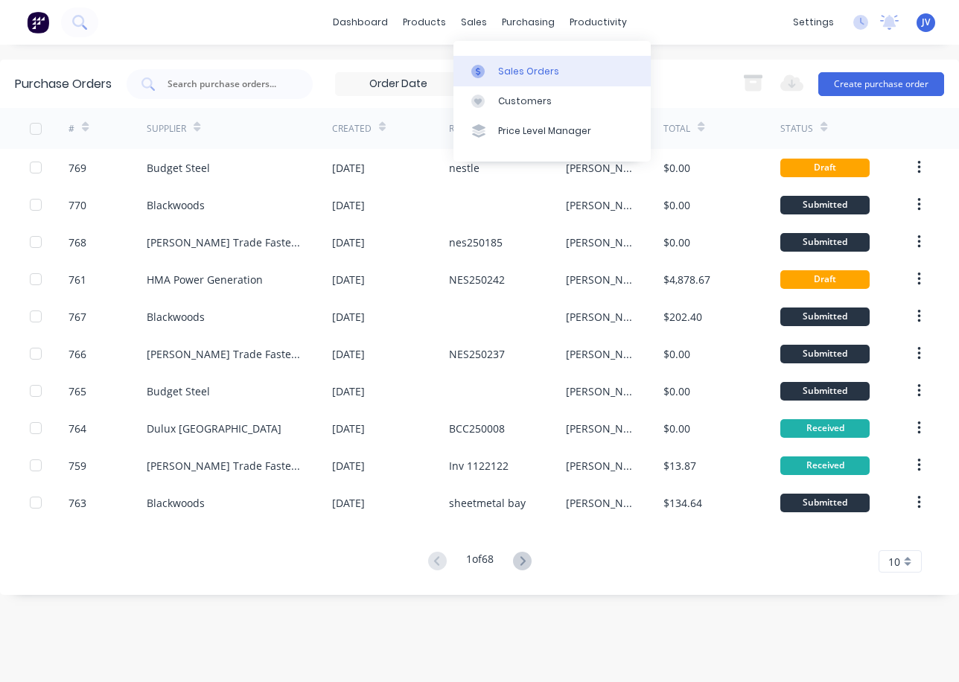
click at [504, 72] on div "Sales Orders" at bounding box center [528, 71] width 61 height 13
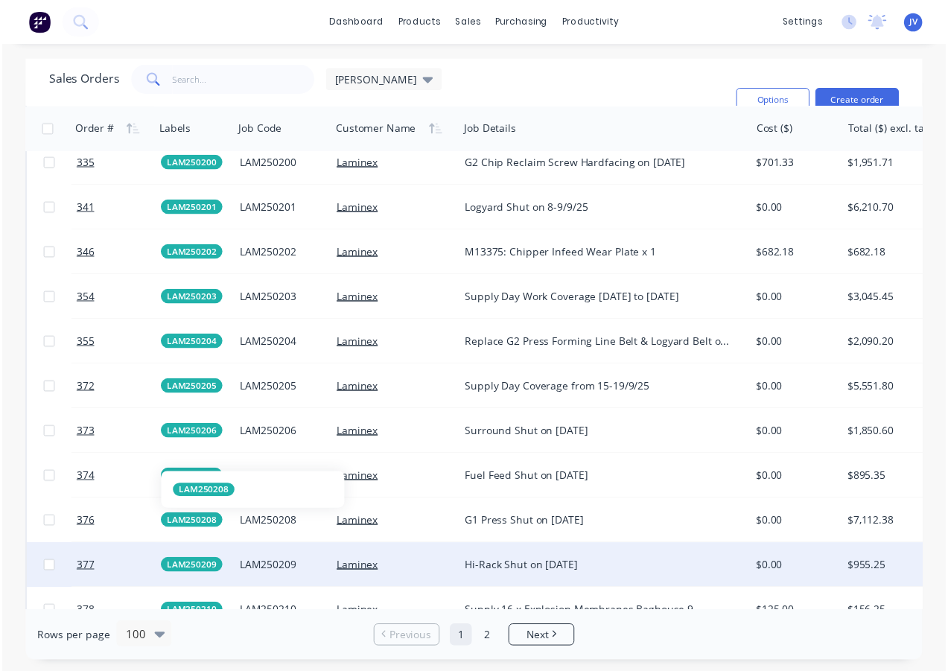
scroll to position [3946, 0]
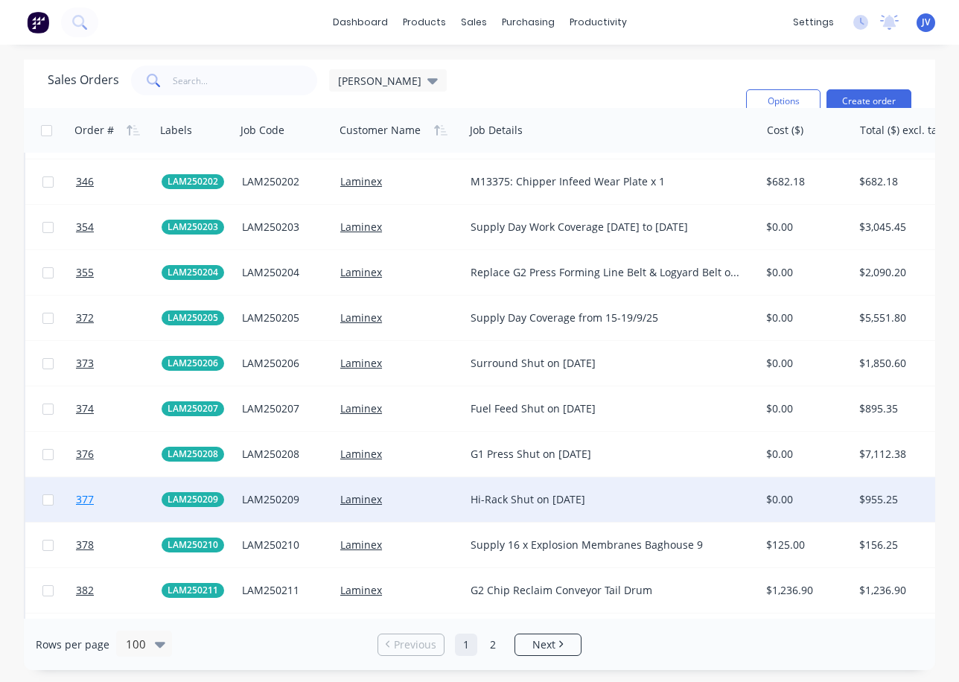
click at [90, 501] on span "377" at bounding box center [85, 499] width 18 height 15
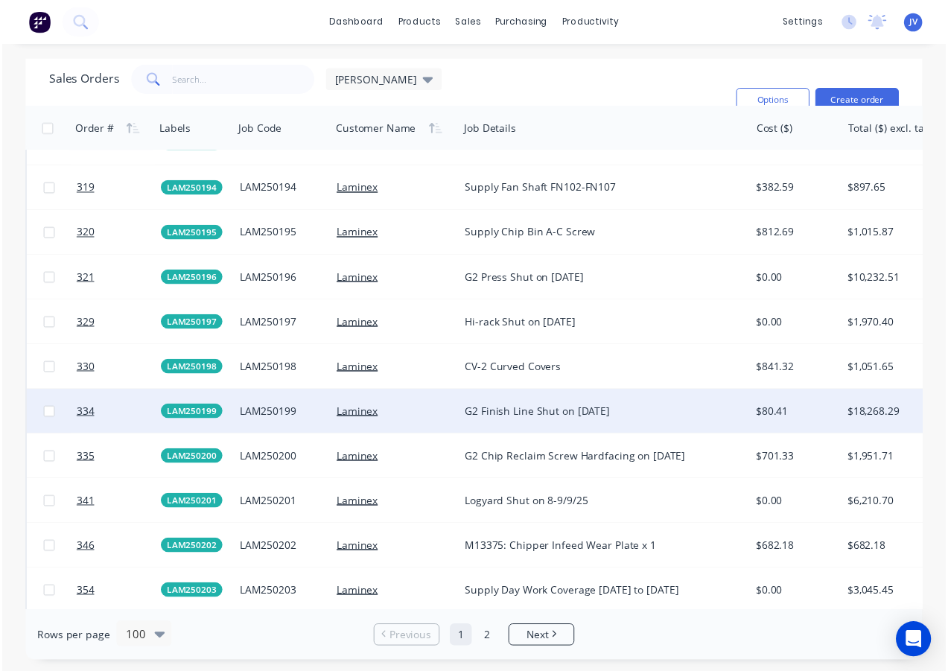
scroll to position [3946, 0]
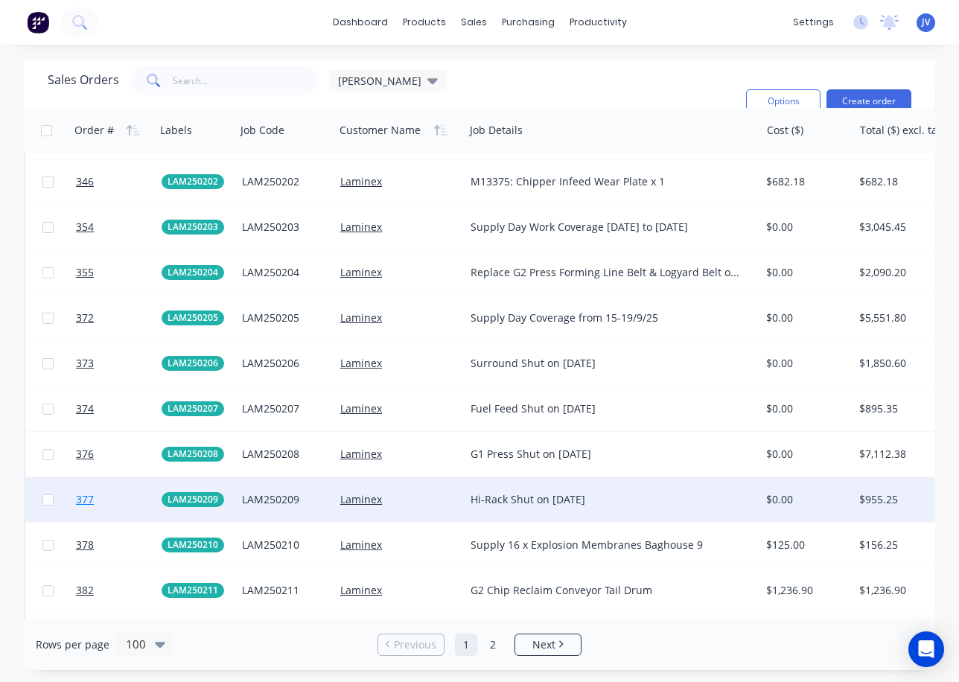
click at [89, 500] on span "377" at bounding box center [85, 499] width 18 height 15
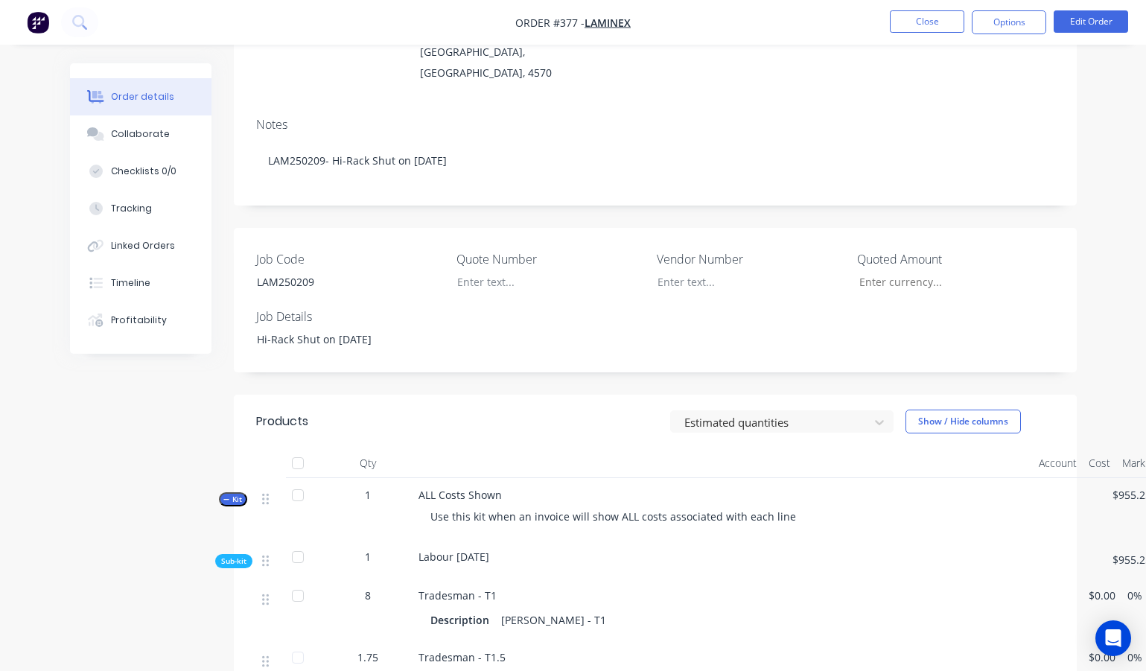
scroll to position [205, 0]
